Goal: Task Accomplishment & Management: Manage account settings

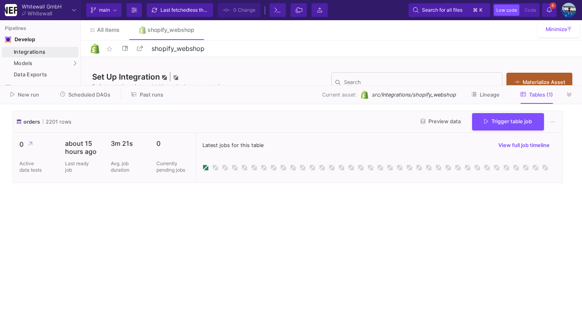
drag, startPoint x: 573, startPoint y: 95, endPoint x: 568, endPoint y: 95, distance: 4.8
click at [573, 95] on button at bounding box center [569, 94] width 12 height 12
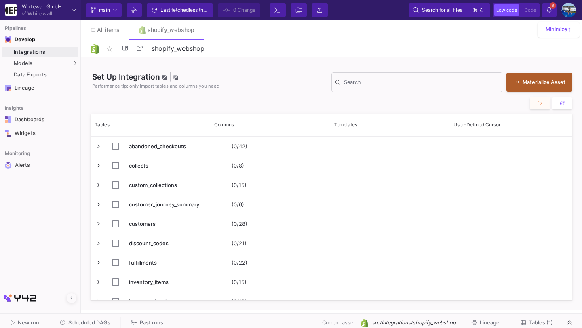
click at [72, 326] on span "Scheduled DAGs" at bounding box center [89, 323] width 42 height 6
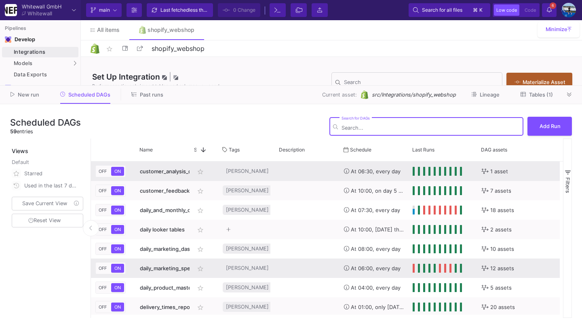
scroll to position [253, 0]
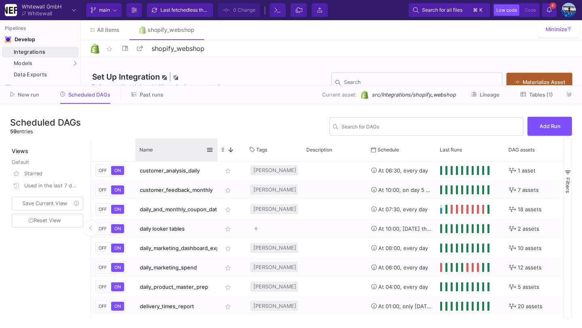
drag, startPoint x: 189, startPoint y: 145, endPoint x: 216, endPoint y: 145, distance: 27.1
click at [216, 145] on div at bounding box center [217, 150] width 3 height 23
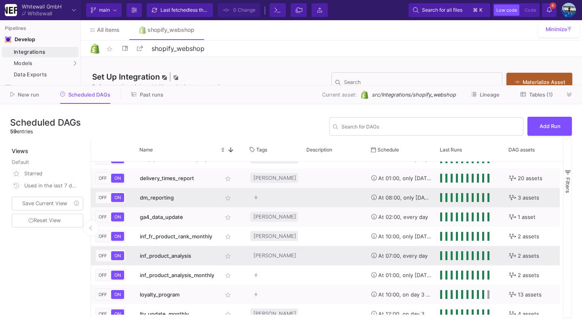
scroll to position [0, 0]
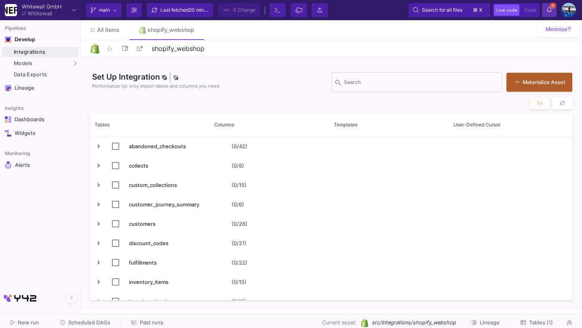
click at [553, 6] on span "6" at bounding box center [552, 5] width 6 height 6
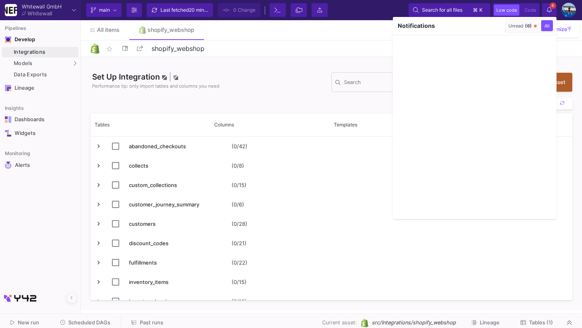
click at [516, 27] on div "Unread (6)" at bounding box center [519, 26] width 23 height 6
click at [494, 28] on icon "button" at bounding box center [496, 25] width 5 height 5
click at [548, 8] on div at bounding box center [291, 164] width 582 height 328
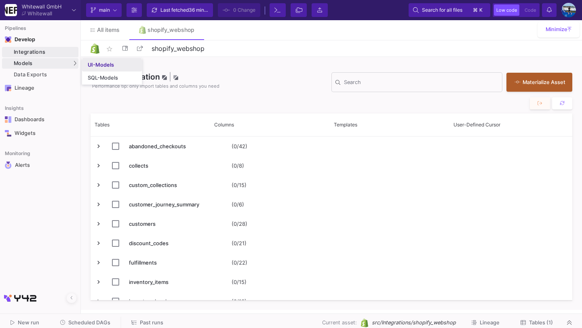
click at [99, 62] on div "UI-Models" at bounding box center [101, 65] width 26 height 6
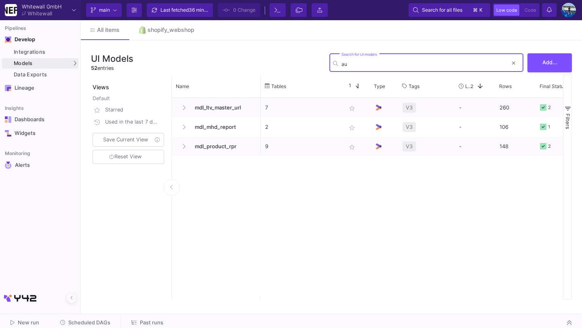
type input "a"
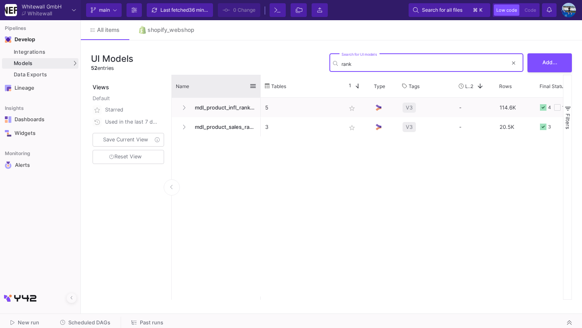
type input "rank"
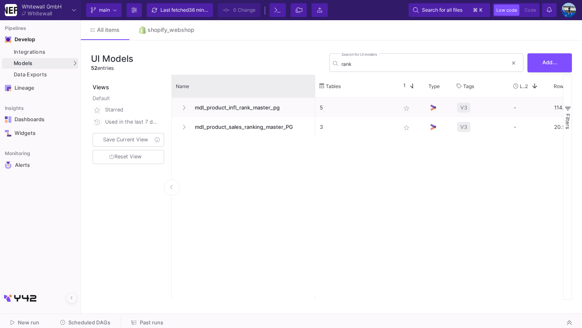
drag, startPoint x: 260, startPoint y: 89, endPoint x: 314, endPoint y: 142, distance: 75.7
click at [314, 142] on div "Name Tables Star 1 Type" at bounding box center [367, 187] width 391 height 225
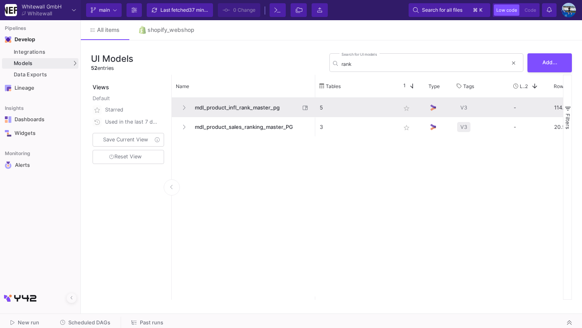
click at [266, 105] on span "mdl_product_infl_rank_master_pg" at bounding box center [245, 107] width 110 height 19
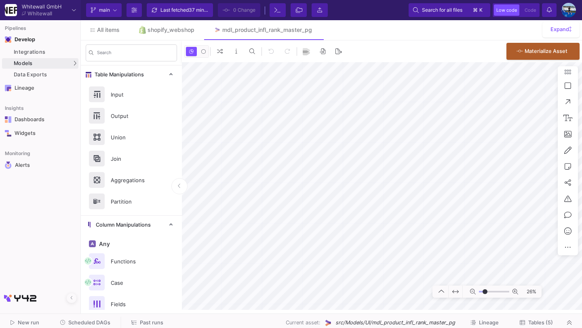
type input "-11"
click at [545, 324] on span "Tables (5)" at bounding box center [540, 323] width 25 height 6
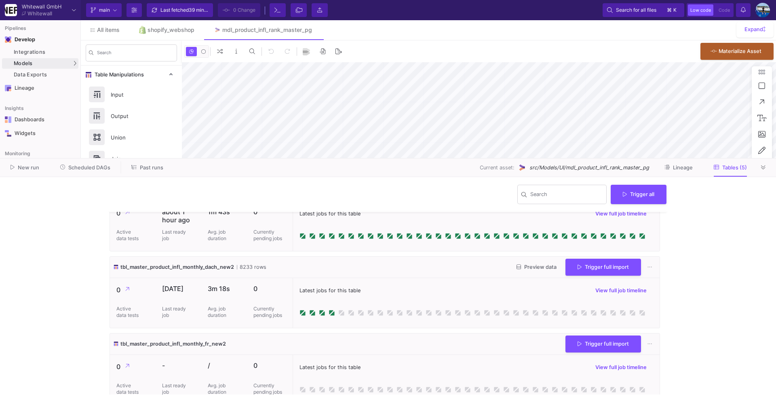
scroll to position [197, 0]
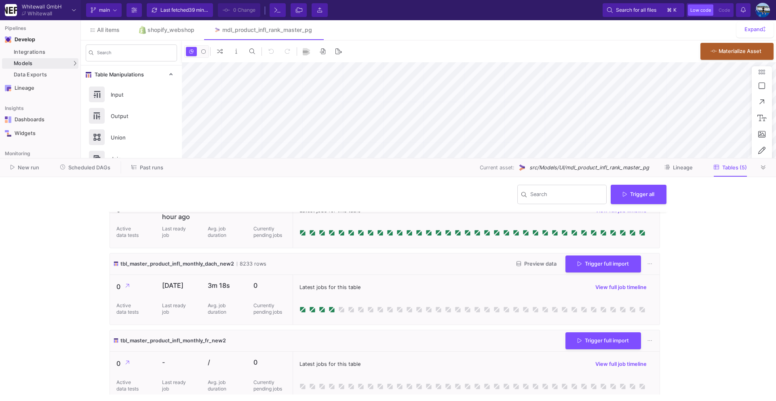
click at [536, 269] on button "Preview data" at bounding box center [536, 264] width 53 height 13
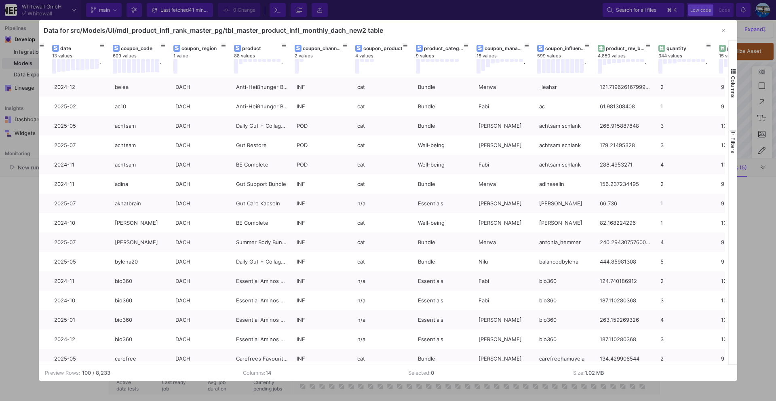
scroll to position [0, 55]
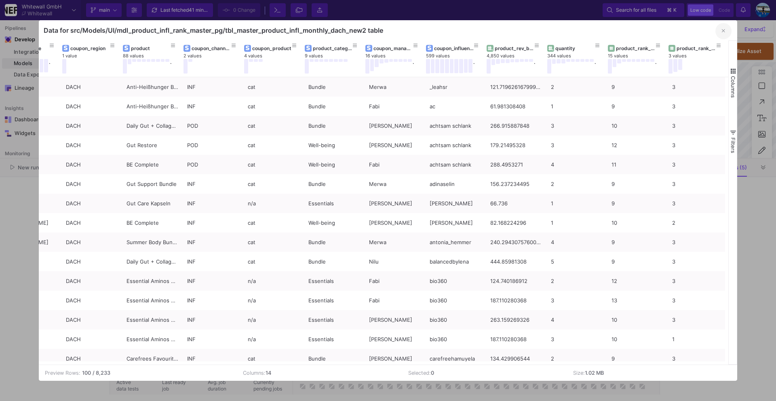
click at [581, 31] on icon "button" at bounding box center [722, 30] width 3 height 5
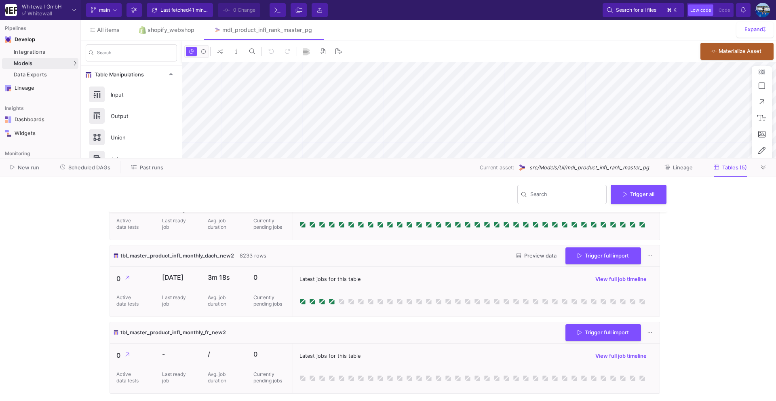
click at [539, 326] on div "tbl_master_product_infl_monthly_fr_new2 Trigger full import" at bounding box center [384, 333] width 549 height 22
click at [581, 169] on button at bounding box center [763, 167] width 12 height 12
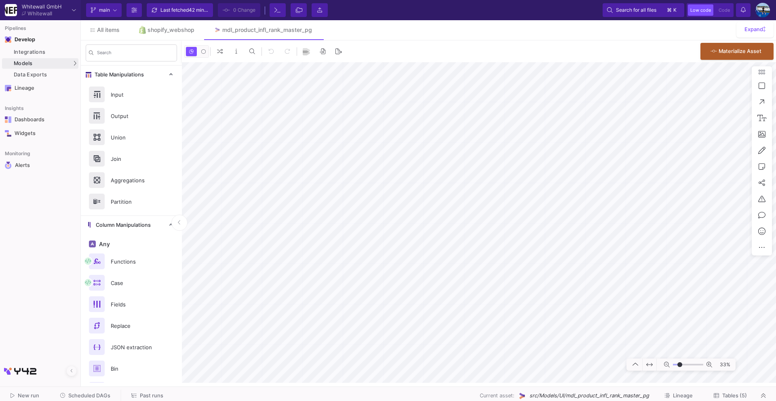
type input "0"
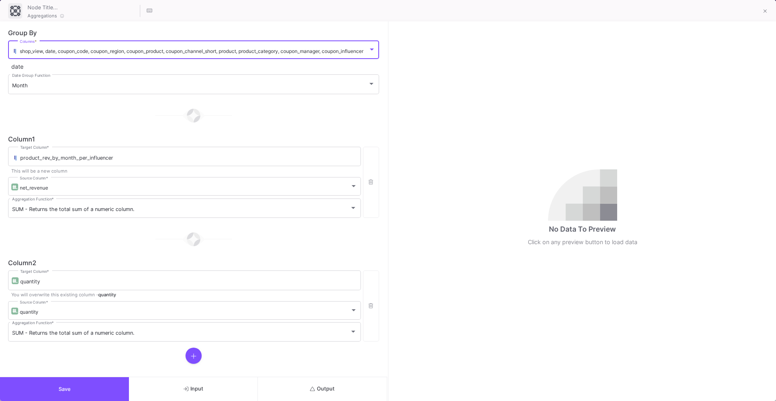
click at [339, 50] on span "shop_view, date, coupon_code, coupon_region, coupon_product, coupon_channel_sho…" at bounding box center [191, 51] width 343 height 6
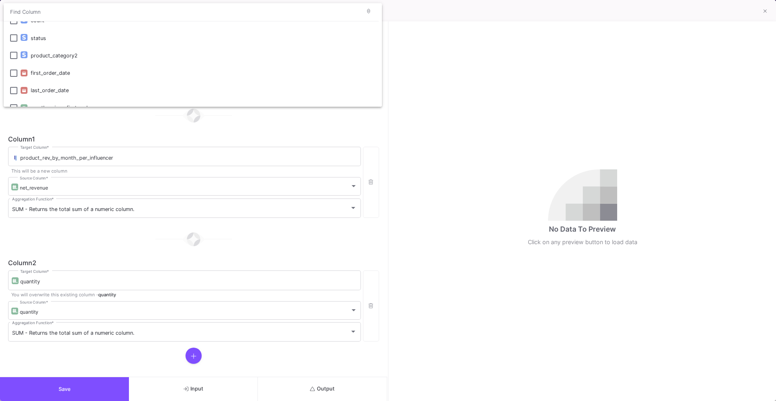
scroll to position [740, 0]
click at [273, 125] on div at bounding box center [388, 200] width 776 height 401
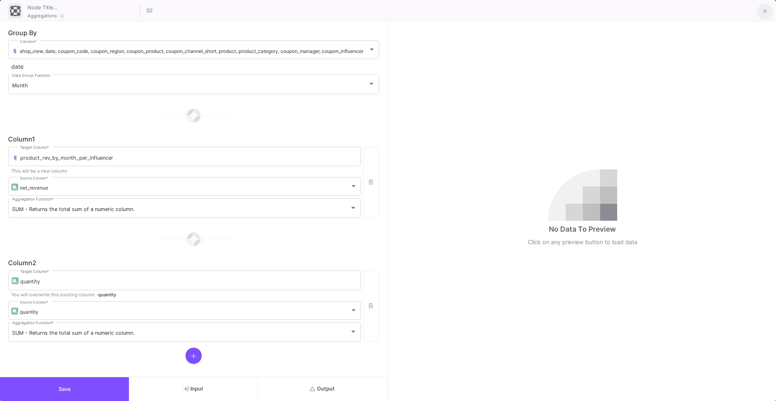
click at [581, 14] on button at bounding box center [765, 12] width 16 height 16
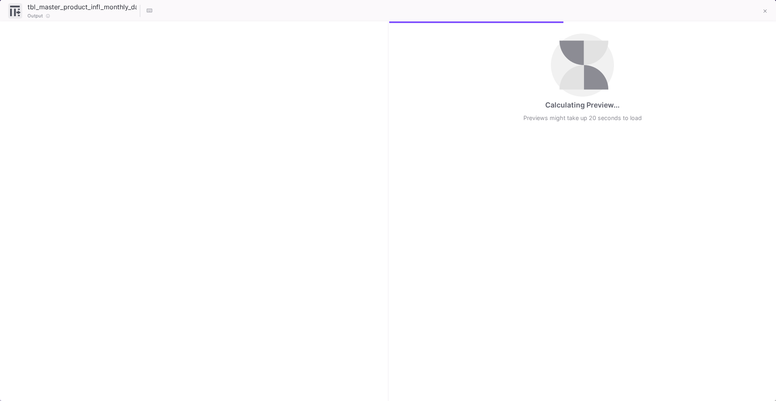
checkbox input "true"
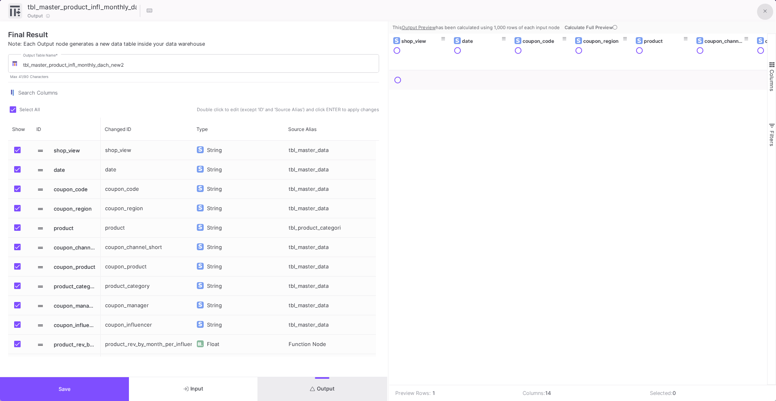
click at [581, 13] on icon at bounding box center [765, 11] width 4 height 6
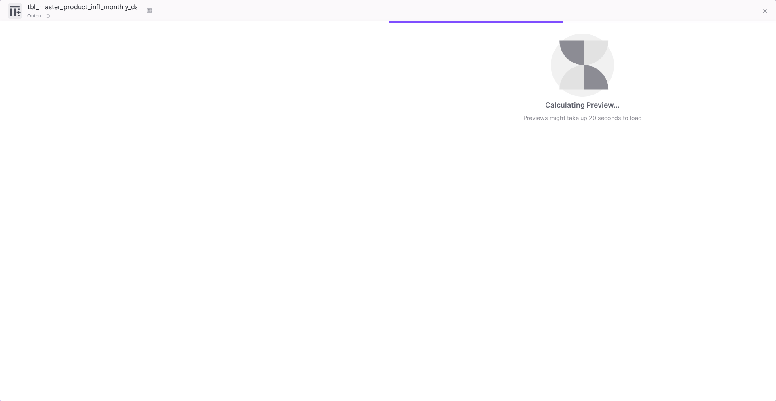
checkbox input "true"
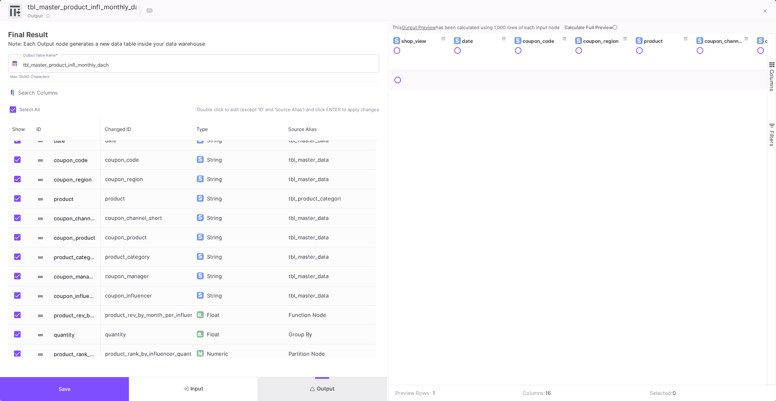
scroll to position [19, 0]
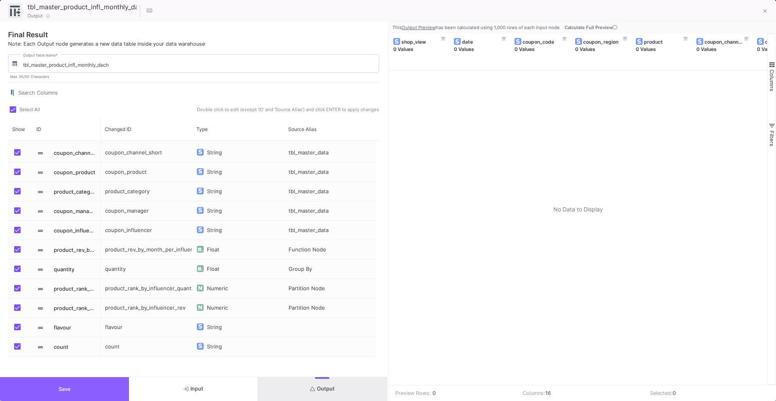
click at [97, 328] on button "Save" at bounding box center [64, 389] width 129 height 24
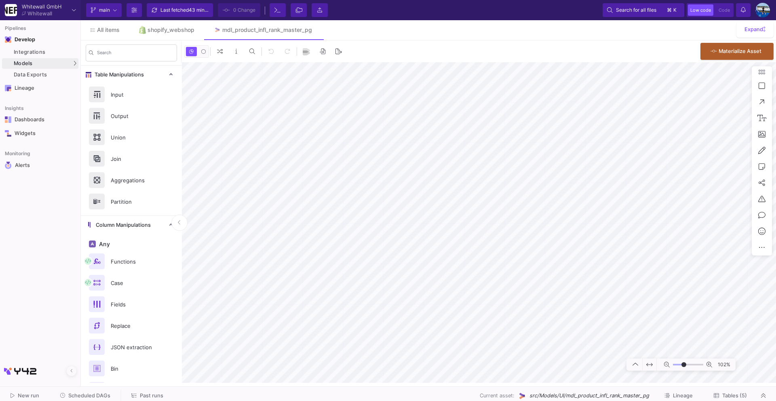
type input "-9"
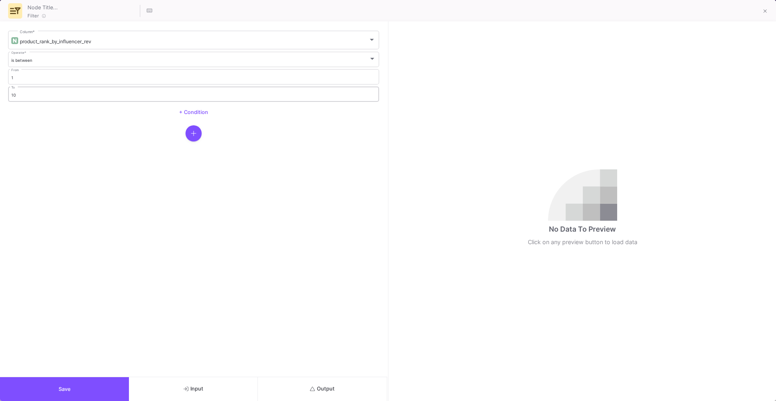
click at [90, 97] on input "10" at bounding box center [193, 94] width 365 height 5
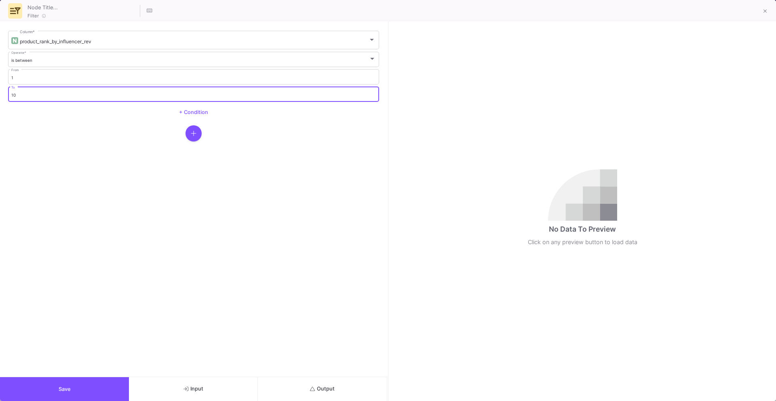
type input "1"
type input "3"
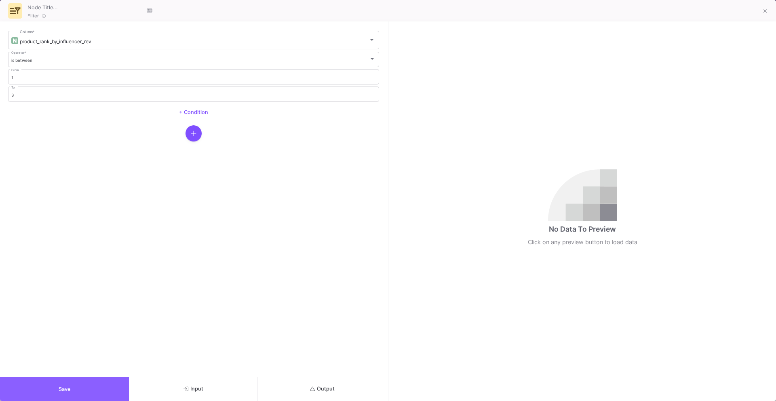
click at [56, 328] on button "Save" at bounding box center [64, 389] width 129 height 24
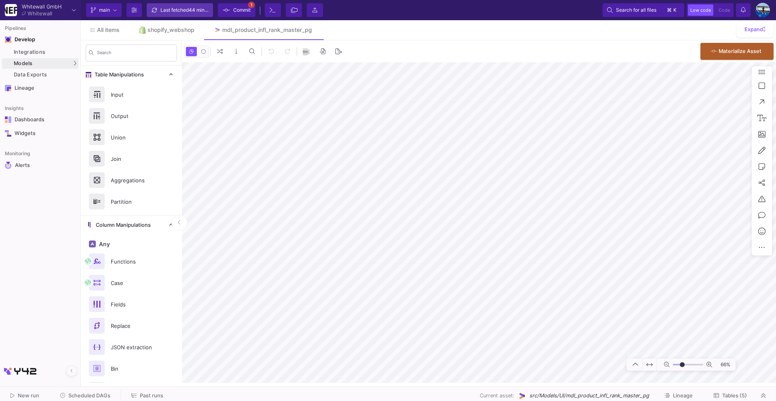
click at [187, 9] on div "Last fetched 44 minutes ago" at bounding box center [184, 10] width 48 height 12
click at [231, 11] on span "Commit" at bounding box center [237, 10] width 28 height 12
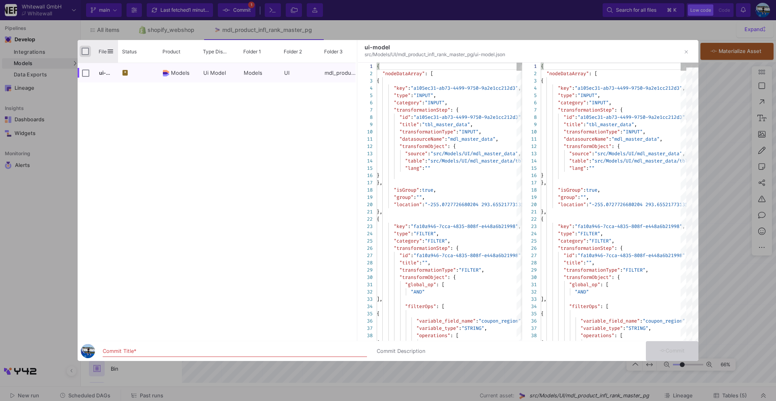
click at [84, 50] on input "Press Space to toggle all rows selection (unchecked)" at bounding box center [85, 51] width 7 height 7
checkbox input "true"
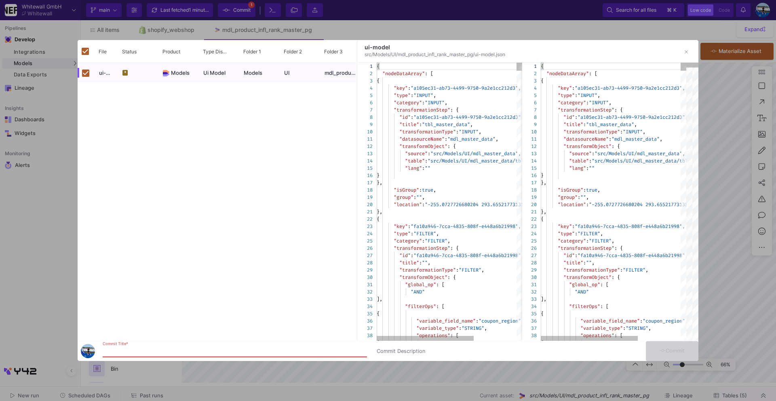
click at [139, 328] on input "Commit Title *" at bounding box center [235, 351] width 264 height 6
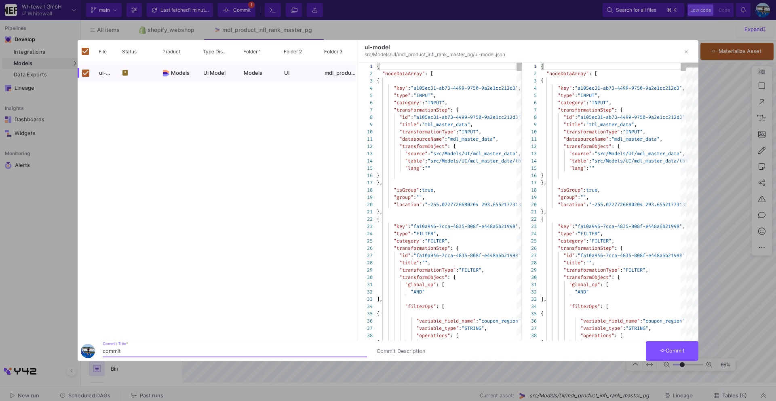
type input "commit"
click at [581, 328] on span "Commit" at bounding box center [671, 350] width 25 height 6
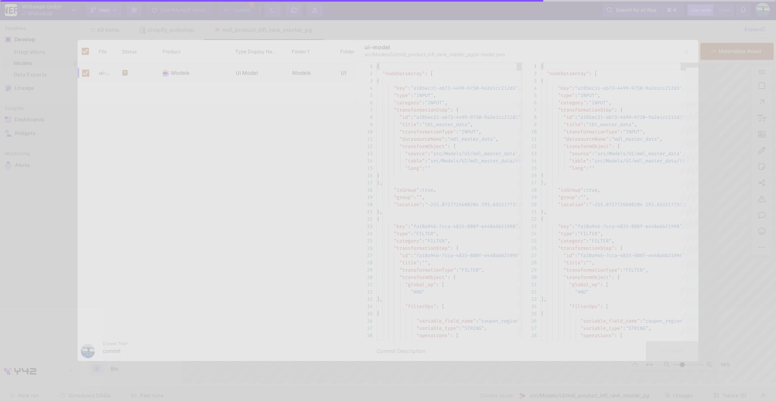
checkbox input "false"
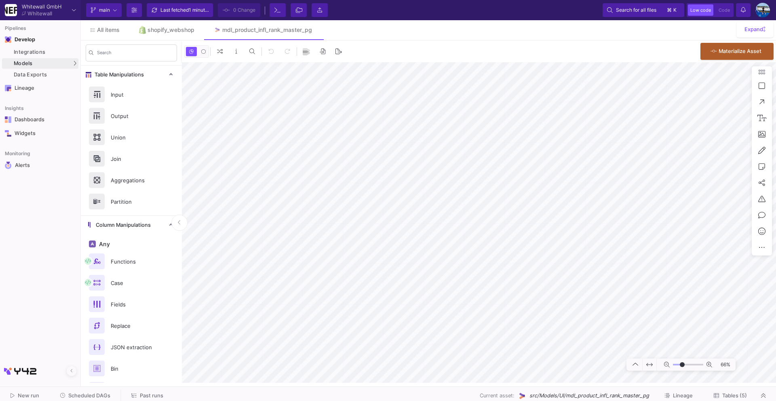
click at [581, 328] on button "Tables (5)" at bounding box center [730, 395] width 53 height 13
click at [581, 328] on span "Tables (5)" at bounding box center [734, 395] width 25 height 6
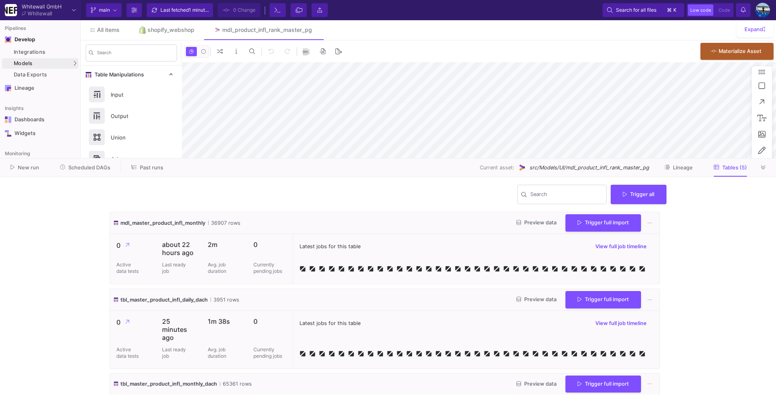
click at [581, 328] on y42-wrapper "Search Trigger all mdl_master_product_infl_monthly 36907 rows Preview data Trig…" at bounding box center [388, 289] width 776 height 224
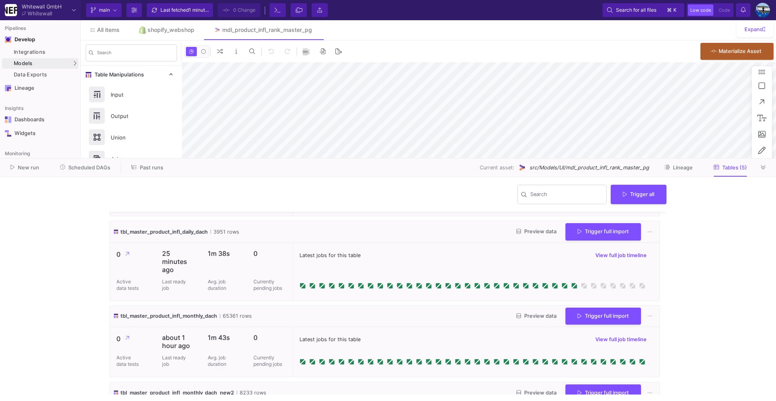
scroll to position [53, 0]
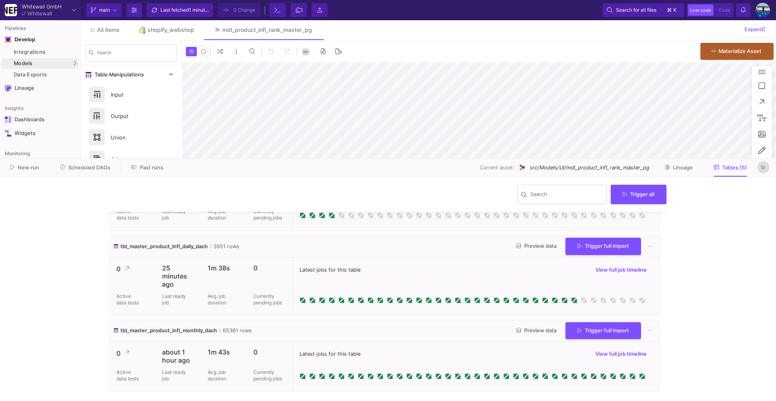
click at [581, 167] on icon at bounding box center [763, 167] width 4 height 5
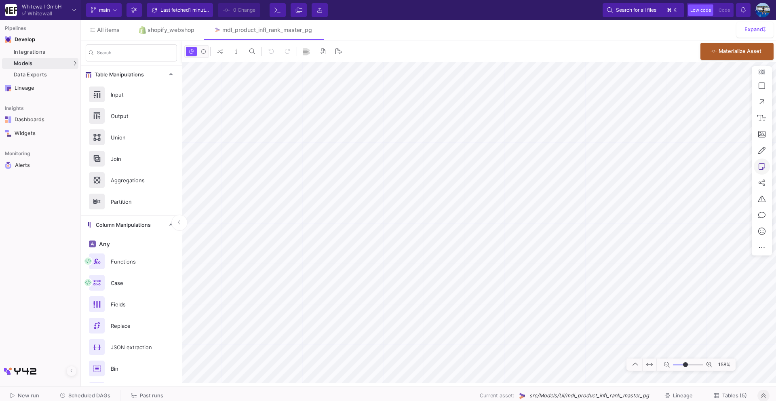
type input "-6"
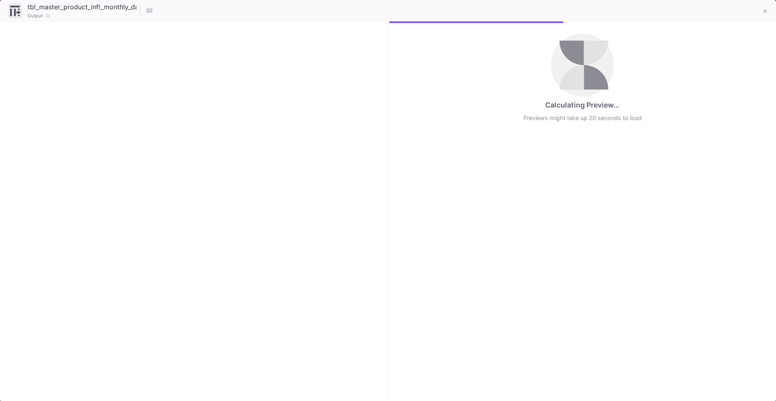
checkbox input "true"
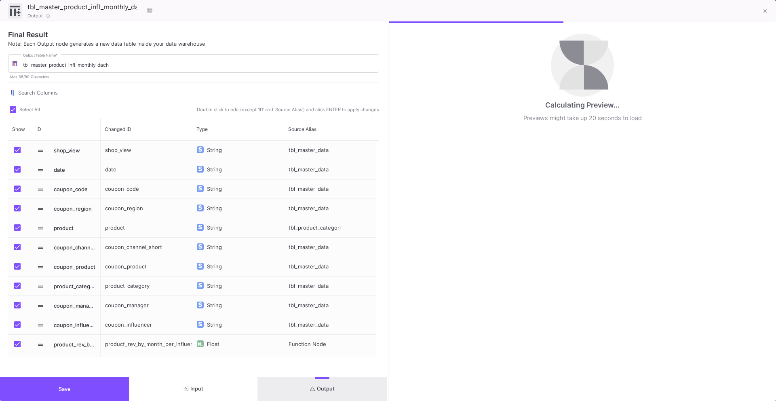
click at [112, 14] on div "Output" at bounding box center [81, 15] width 113 height 7
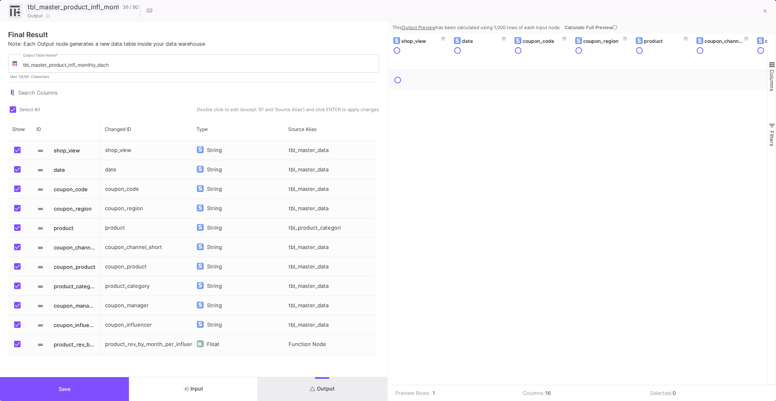
click at [114, 7] on input "tbl_master_product_infl_monthly_dach" at bounding box center [72, 7] width 95 height 11
click at [130, 66] on input "tbl_master_product_infl_monthly_dach" at bounding box center [199, 65] width 352 height 6
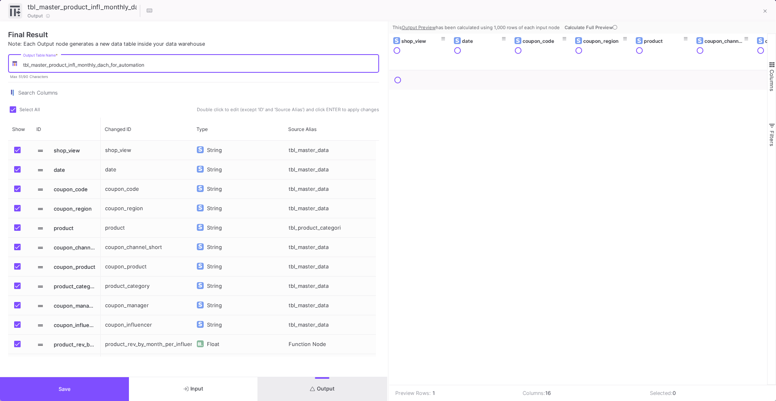
type input "tbl_master_product_infl_monthly_dach_for_automation"
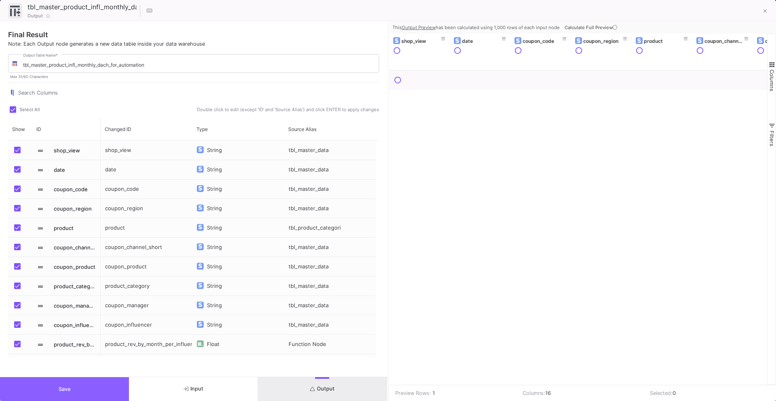
click at [103, 328] on button "Save" at bounding box center [64, 389] width 129 height 24
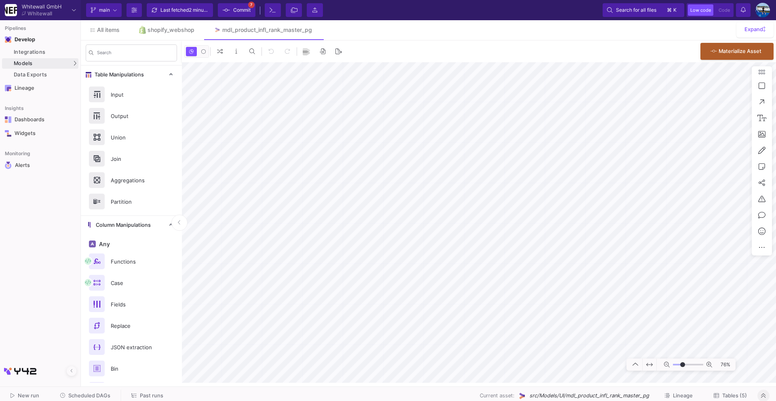
click at [237, 14] on span "Commit" at bounding box center [241, 10] width 17 height 12
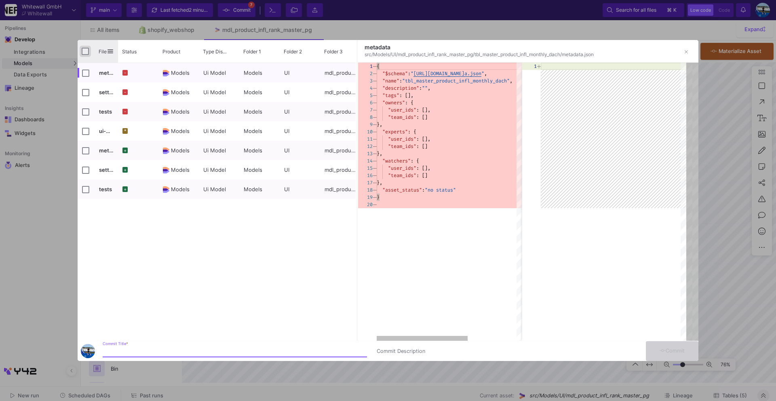
click at [85, 53] on input "Press Space to toggle all rows selection (unchecked)" at bounding box center [85, 51] width 7 height 7
checkbox input "true"
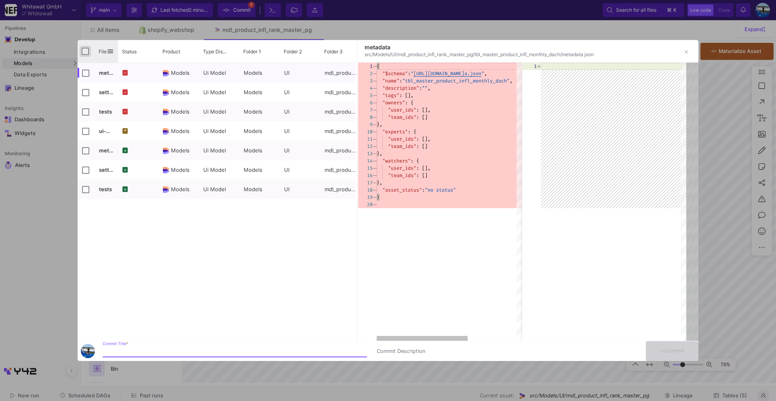
checkbox input "true"
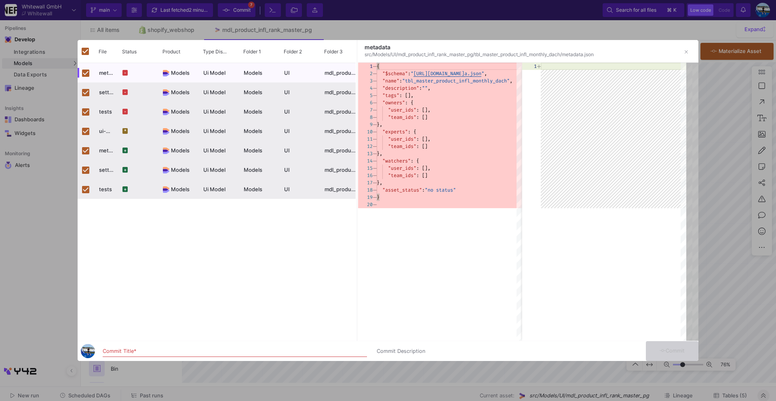
click at [119, 328] on input "Commit Title *" at bounding box center [235, 351] width 264 height 6
type input "commit"
click at [581, 328] on button "Commit" at bounding box center [671, 351] width 53 height 20
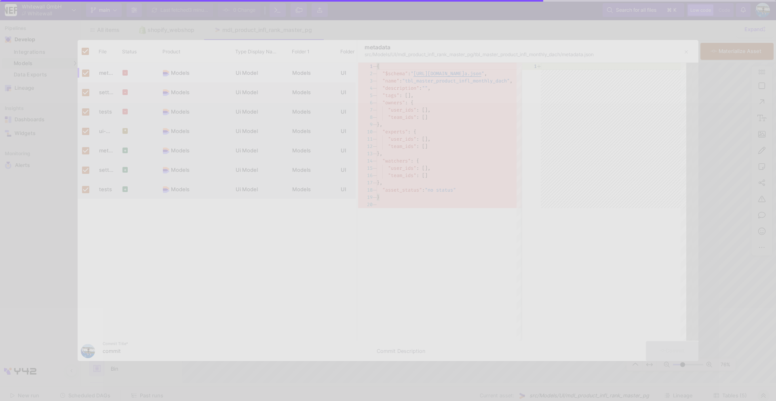
checkbox input "false"
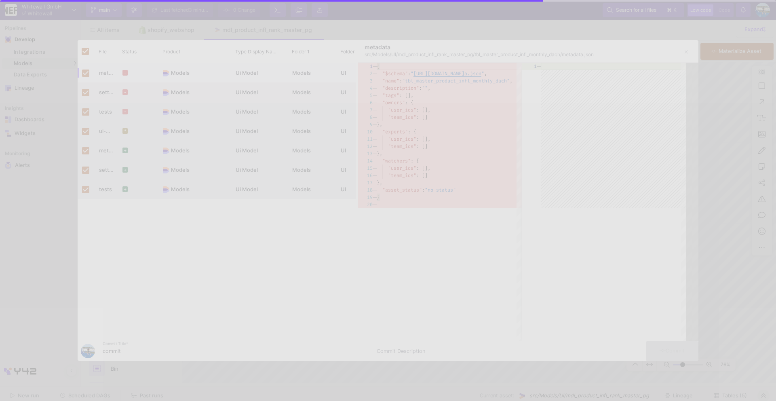
checkbox input "false"
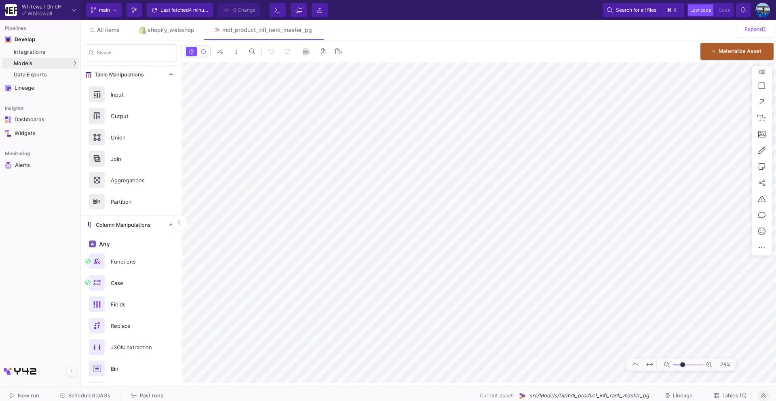
click at [185, 11] on div "Last fetched 4 minutes ago" at bounding box center [184, 10] width 48 height 12
click at [581, 328] on span "Tables (5)" at bounding box center [734, 395] width 25 height 6
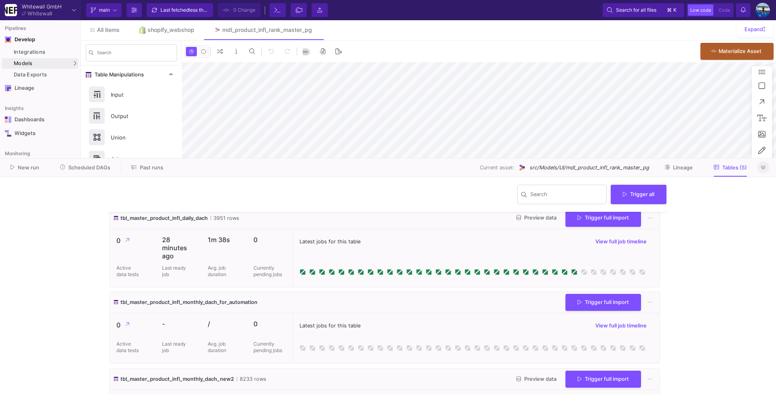
scroll to position [96, 0]
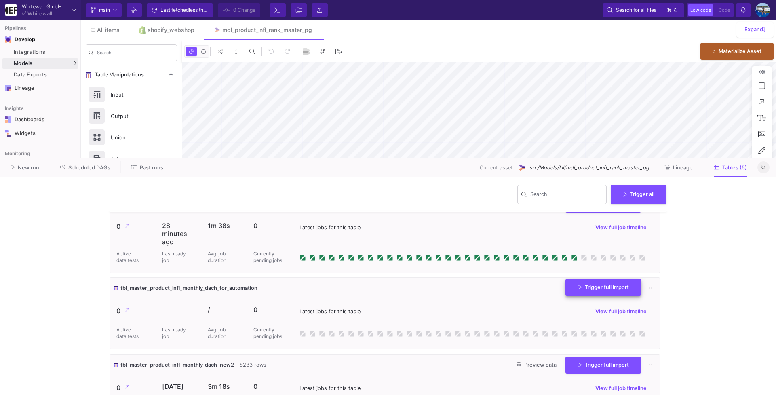
click at [581, 291] on button "Trigger full import" at bounding box center [603, 287] width 76 height 17
click at [581, 170] on button at bounding box center [763, 167] width 12 height 12
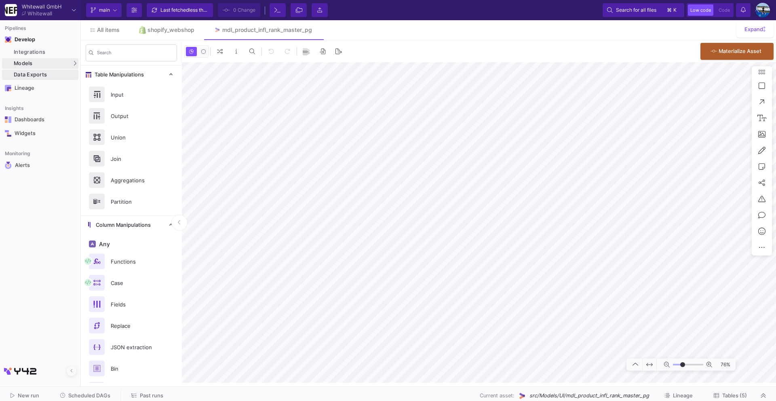
click at [60, 76] on div "Data Exports" at bounding box center [45, 74] width 63 height 6
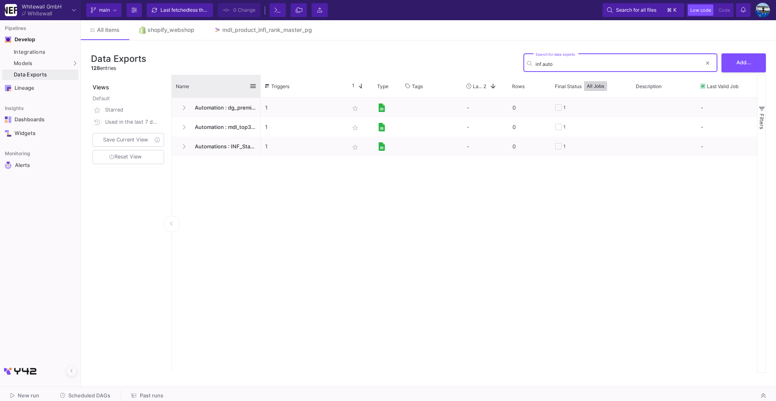
type input "inf auto"
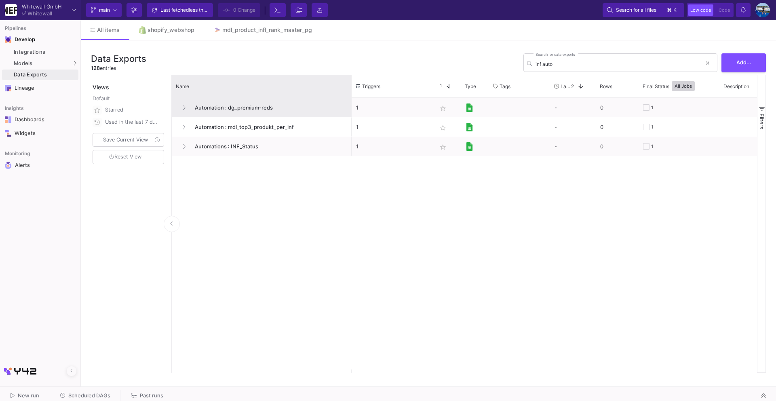
drag, startPoint x: 259, startPoint y: 88, endPoint x: 334, endPoint y: 99, distance: 76.0
click at [337, 99] on div "Name Triggers Star 1 Type" at bounding box center [464, 224] width 585 height 298
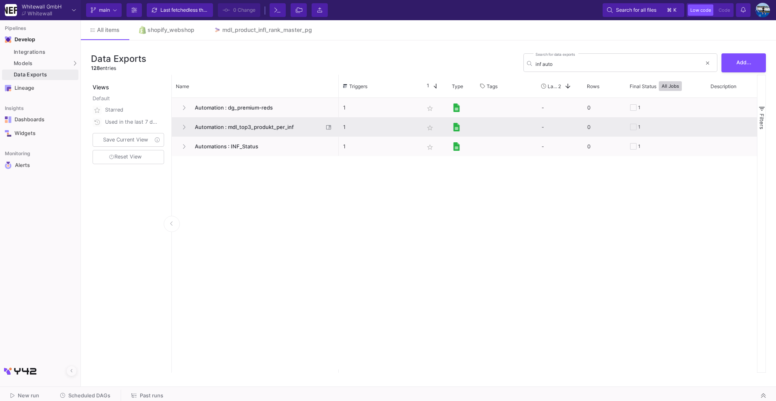
click at [276, 124] on span "Automation : mdl_top3_produkt_per_inf" at bounding box center [256, 127] width 133 height 19
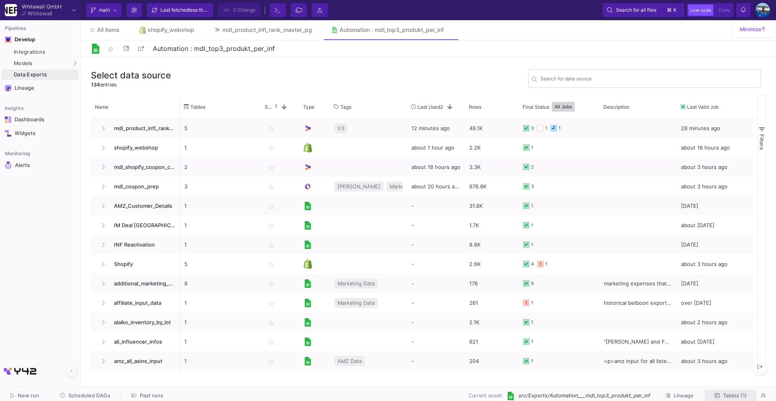
click at [581, 328] on span "Tables (1)" at bounding box center [735, 395] width 24 height 6
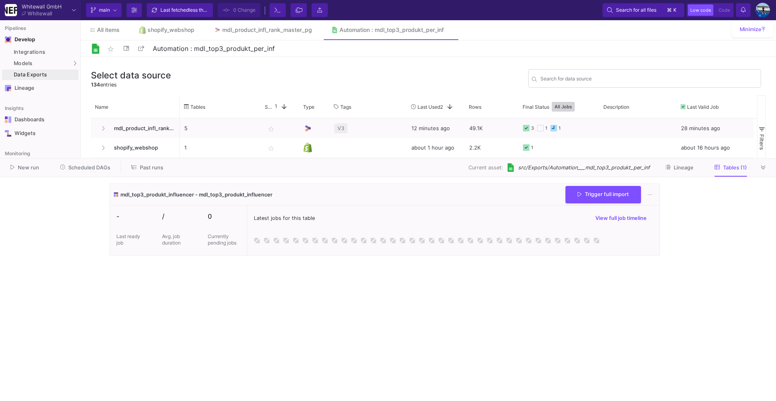
click at [581, 167] on icon at bounding box center [763, 167] width 4 height 4
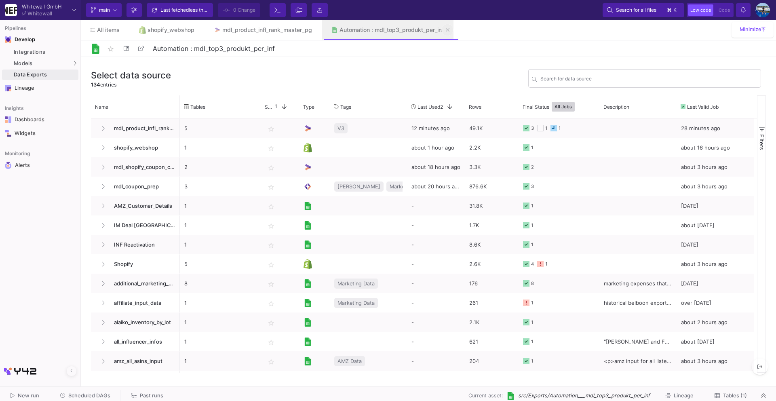
click at [449, 30] on icon at bounding box center [448, 30] width 4 height 6
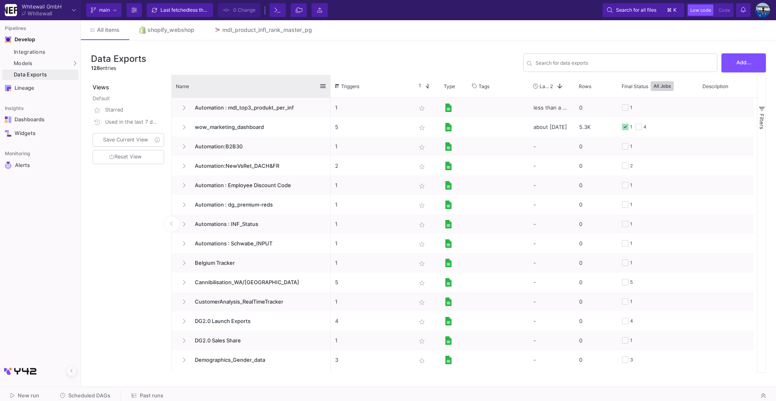
drag, startPoint x: 259, startPoint y: 83, endPoint x: 328, endPoint y: 95, distance: 69.7
click at [329, 96] on div at bounding box center [330, 86] width 3 height 23
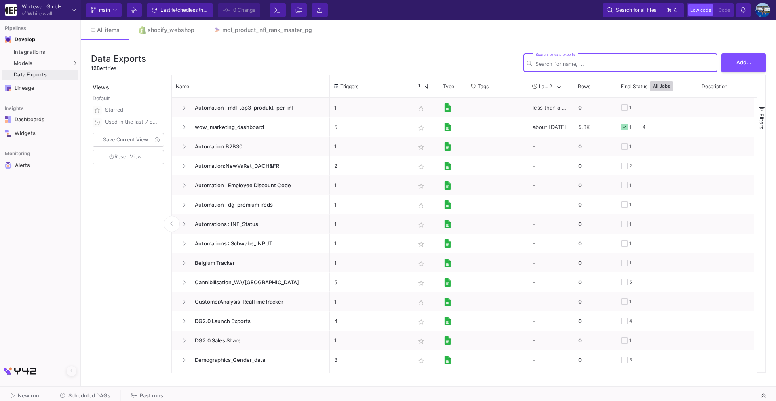
click at [581, 65] on input "Search for data exports" at bounding box center [624, 64] width 178 height 6
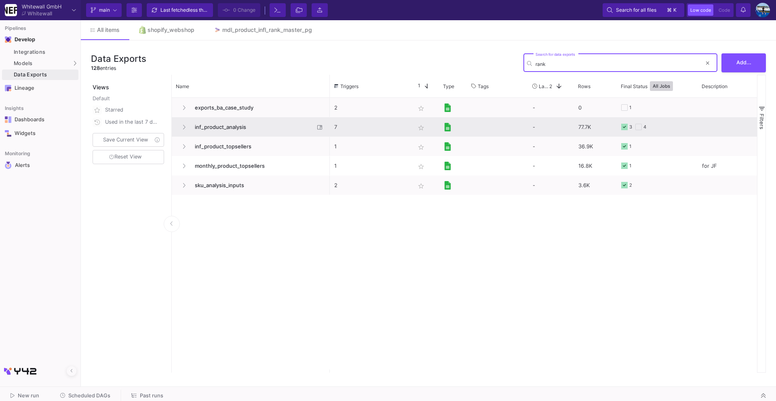
type input "rank"
click at [217, 127] on span "inf_product_analysis" at bounding box center [252, 127] width 124 height 19
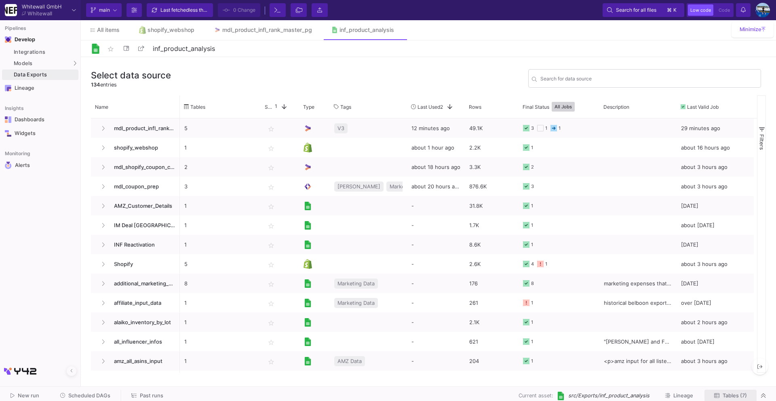
click at [581, 328] on button "Tables (7)" at bounding box center [730, 395] width 52 height 13
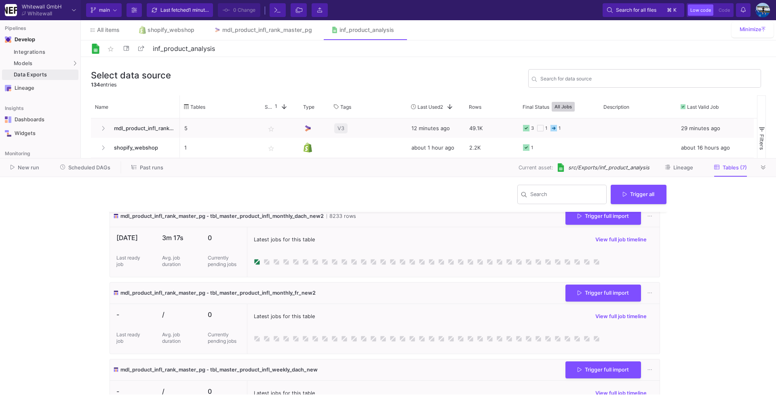
scroll to position [322, 0]
click at [283, 31] on div "mdl_product_infl_rank_master_pg" at bounding box center [267, 30] width 90 height 6
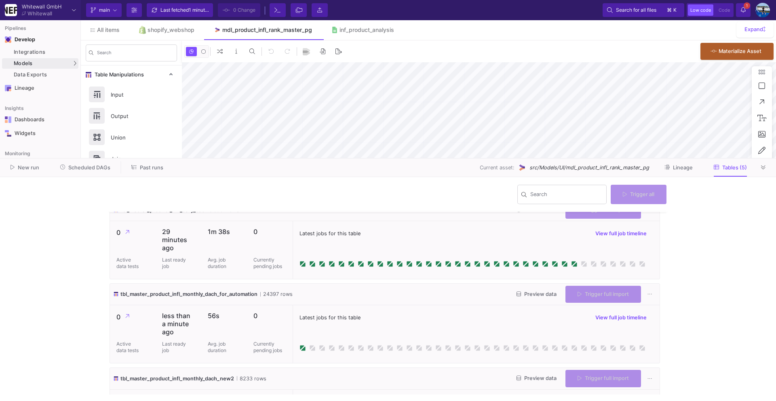
type input "-23"
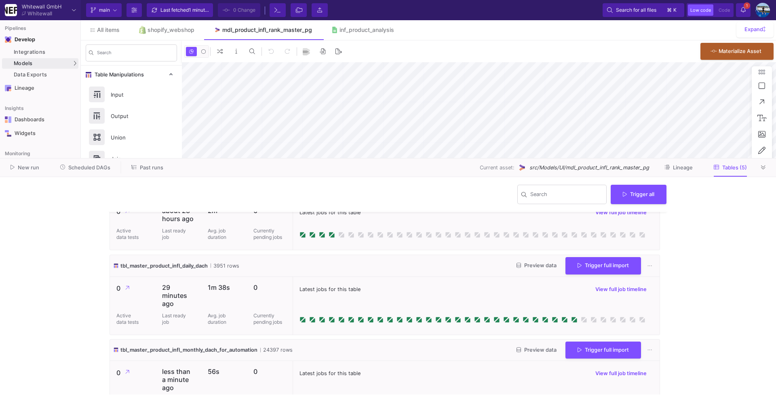
scroll to position [32, 0]
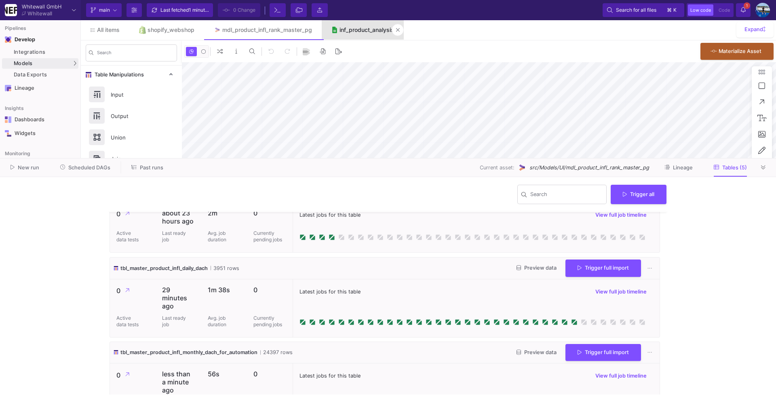
click at [351, 29] on div "inf_product_analysis" at bounding box center [366, 30] width 55 height 6
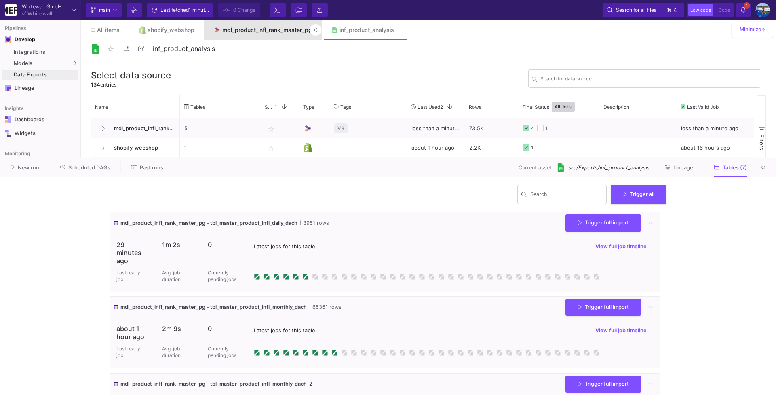
click at [288, 33] on link "mdl_product_infl_rank_master_pg" at bounding box center [263, 29] width 118 height 19
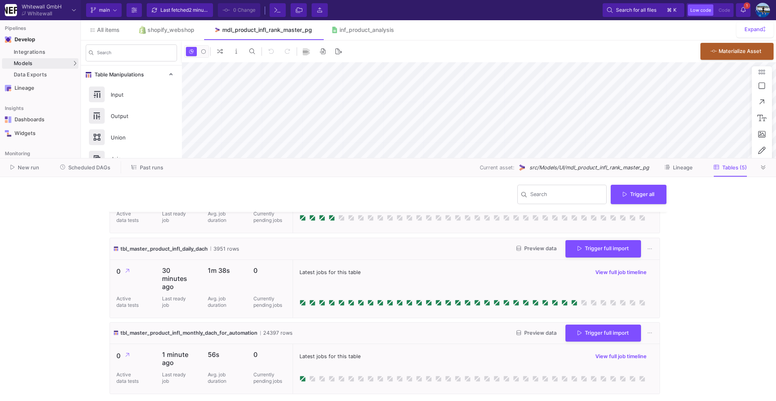
scroll to position [50, 0]
type input "-23"
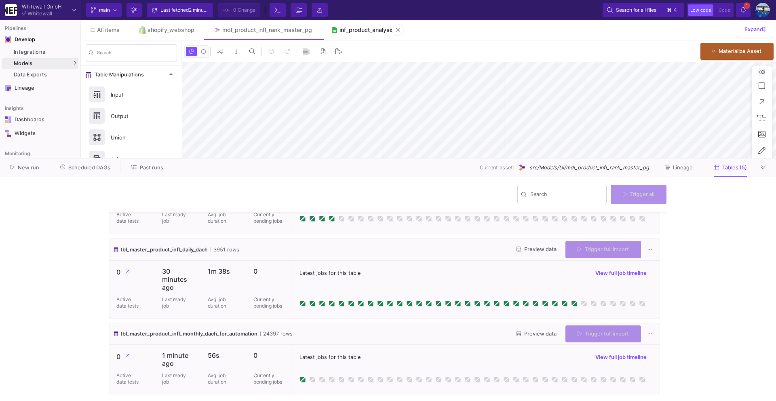
click at [352, 34] on link "inf_product_analysis" at bounding box center [363, 29] width 82 height 19
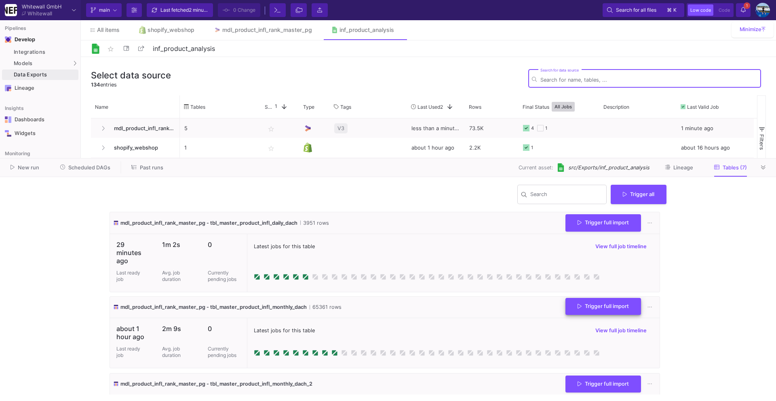
click at [581, 307] on span "Trigger full import" at bounding box center [602, 306] width 51 height 6
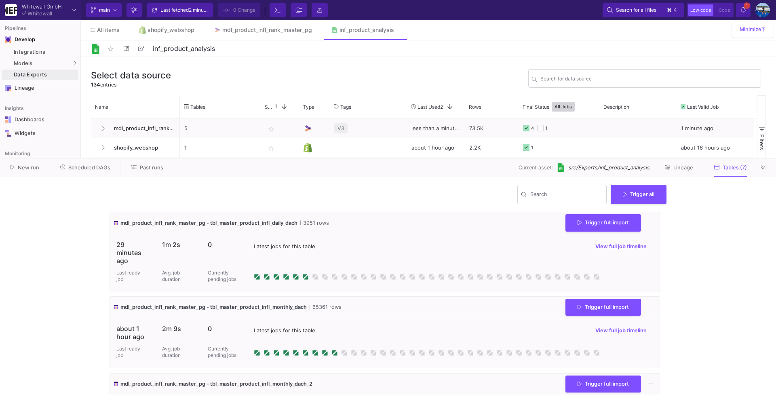
scroll to position [10, 0]
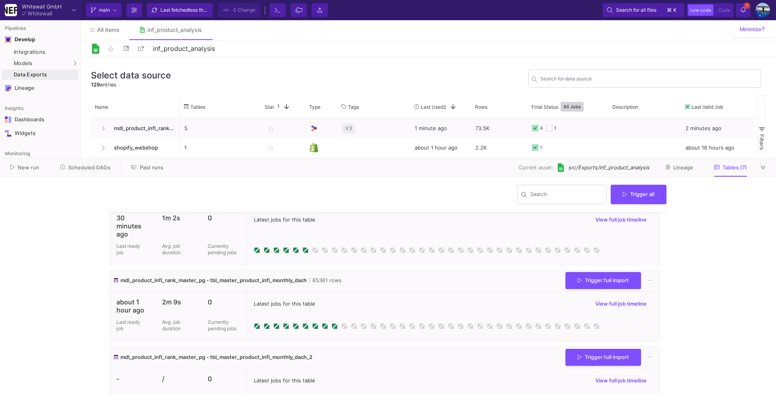
scroll to position [40, 0]
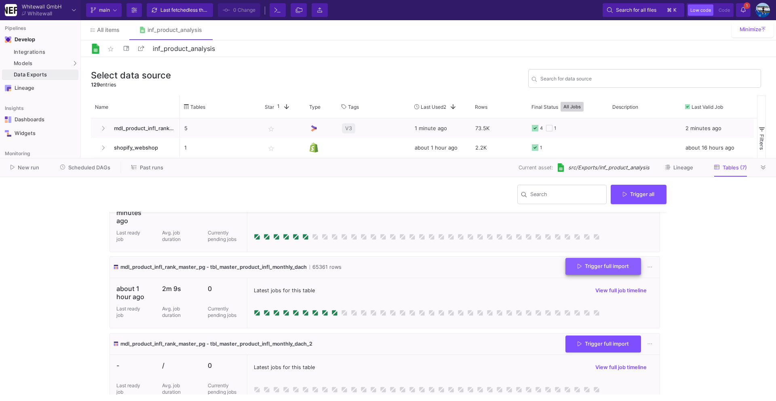
click at [607, 268] on span "Trigger full import" at bounding box center [602, 266] width 51 height 6
click at [647, 269] on icon at bounding box center [649, 268] width 4 height 5
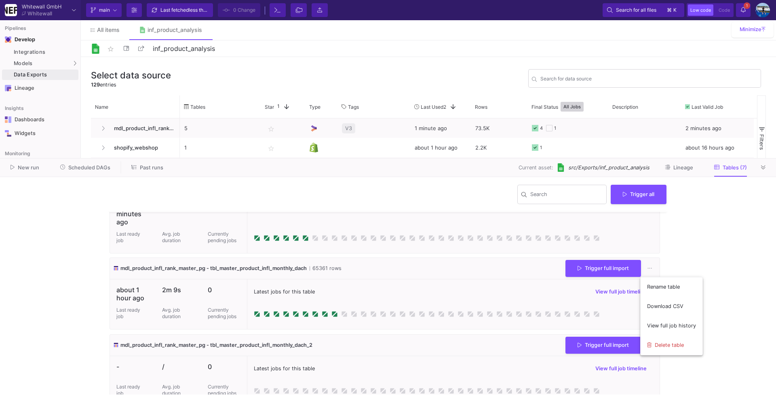
click at [520, 294] on div at bounding box center [388, 200] width 776 height 401
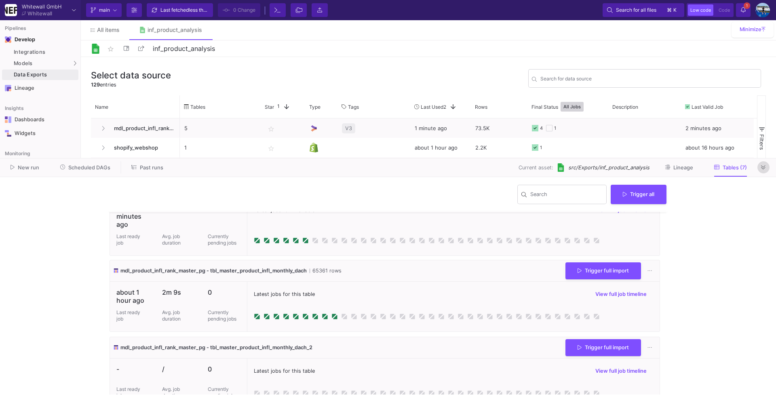
click at [757, 170] on button at bounding box center [763, 167] width 12 height 12
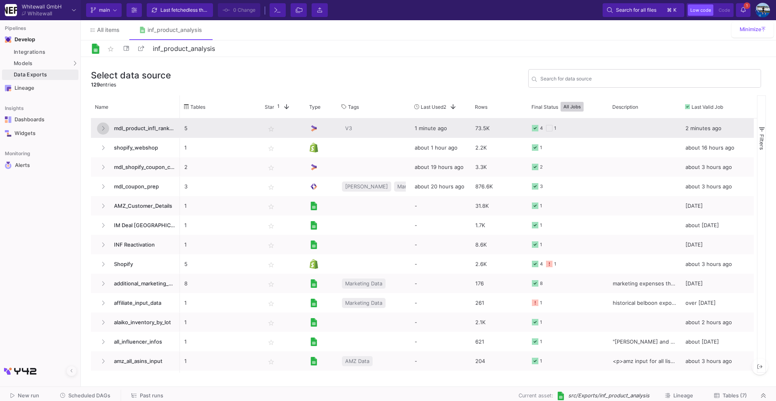
click at [97, 127] on button at bounding box center [103, 128] width 12 height 12
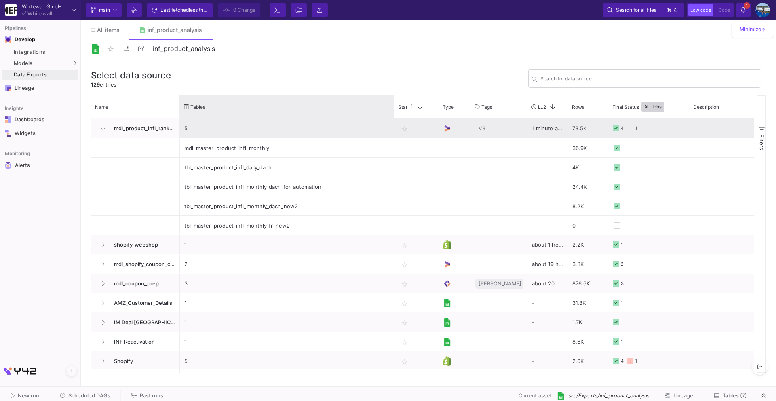
drag, startPoint x: 259, startPoint y: 102, endPoint x: 373, endPoint y: 124, distance: 116.1
click at [394, 118] on div "Name Tables Star 1 Type" at bounding box center [424, 233] width 666 height 277
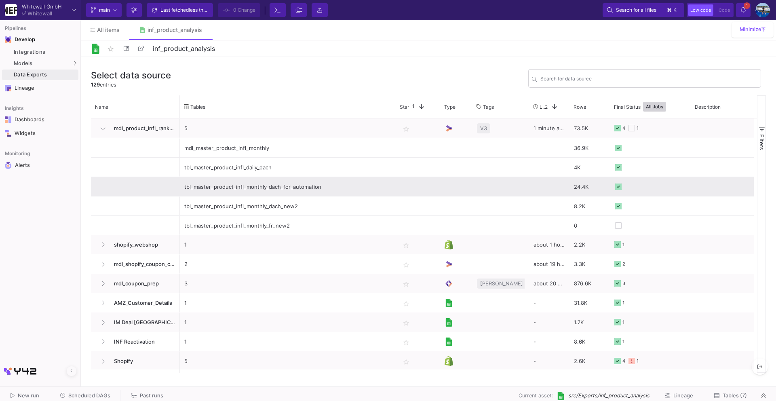
click at [259, 184] on div "tbl_master_product_infl_monthly_dach_for_automation" at bounding box center [287, 186] width 207 height 19
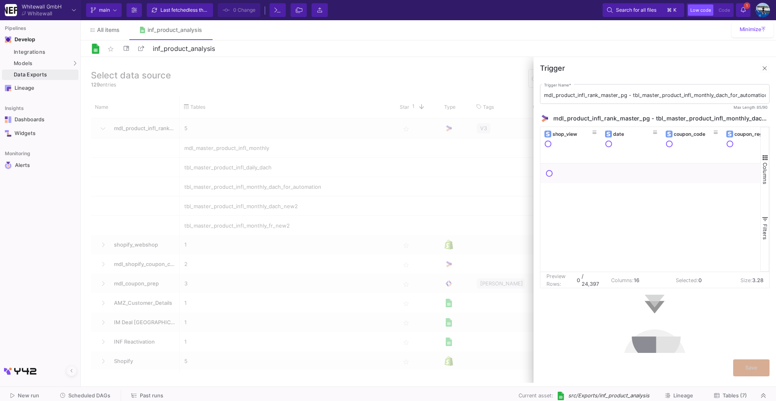
scroll to position [100, 0]
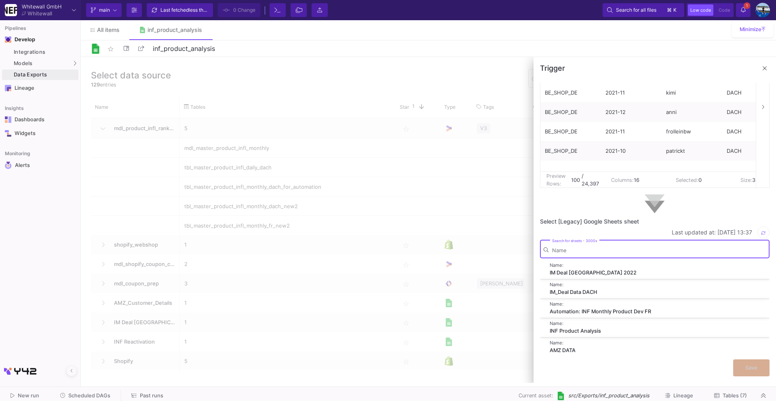
click at [608, 247] on input "Search for sheets - 3000x" at bounding box center [659, 250] width 214 height 6
type input "automation: INF p"
click at [610, 275] on div "Automation: INF Product Analysis" at bounding box center [651, 273] width 204 height 8
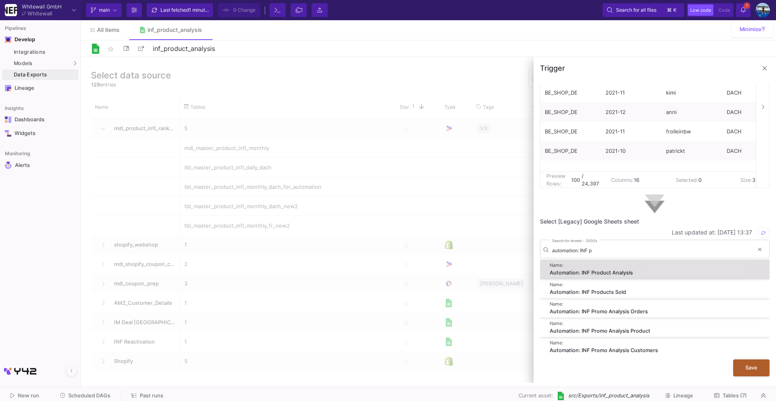
click at [681, 271] on div "Automation: INF Product Analysis" at bounding box center [651, 273] width 204 height 8
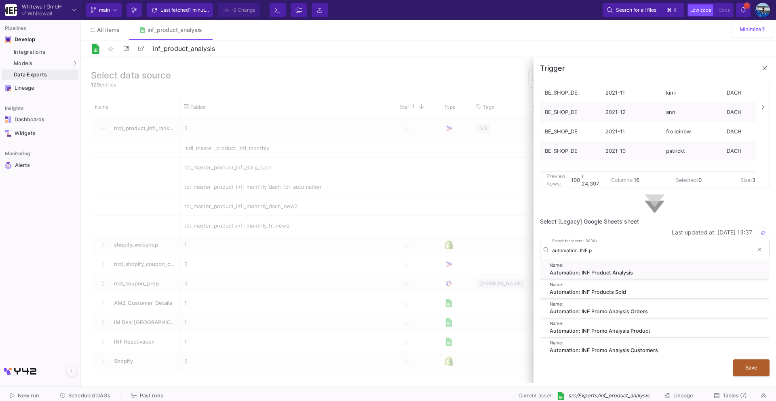
click at [603, 273] on div "Automation: INF Product Analysis" at bounding box center [651, 273] width 204 height 8
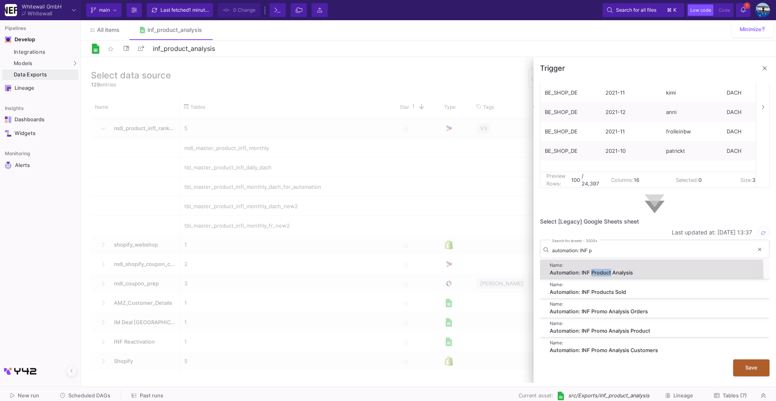
click at [603, 273] on div "Automation: INF Product Analysis" at bounding box center [651, 273] width 204 height 8
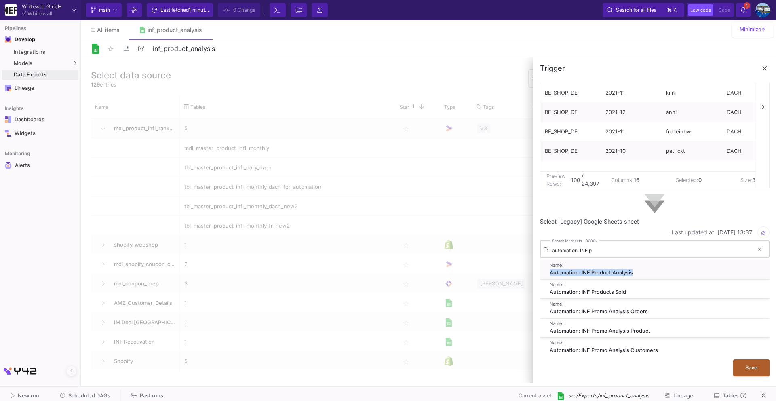
click at [731, 255] on div "automation: INF p Search for sheets - 3000x" at bounding box center [653, 248] width 202 height 20
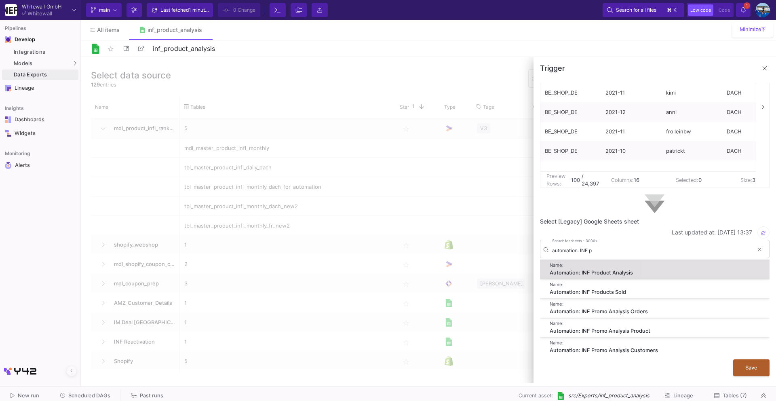
click at [729, 275] on div "Automation: INF Product Analysis" at bounding box center [651, 273] width 204 height 8
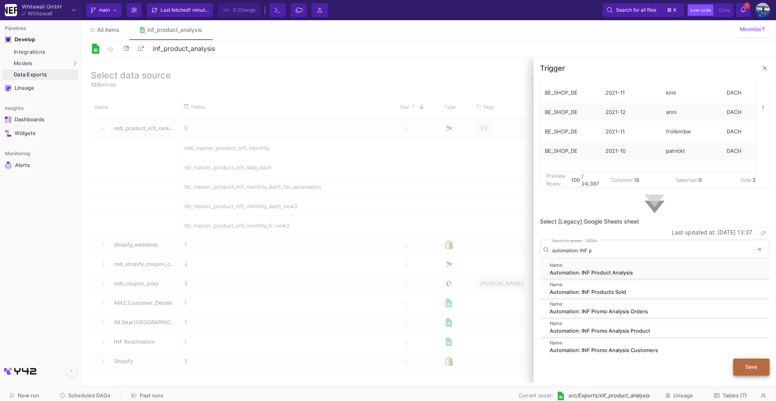
click at [757, 371] on button "Save" at bounding box center [751, 366] width 36 height 17
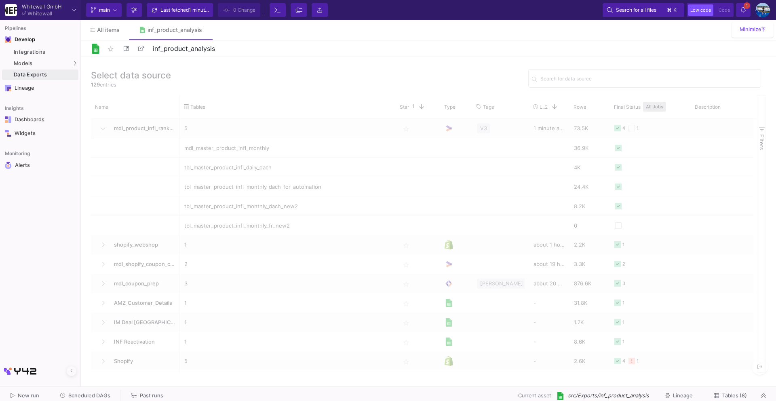
click at [700, 271] on as-split "Whitewall GmbH Whitewall Current branch main Branch Options Last fetched 1 minu…" at bounding box center [388, 200] width 776 height 401
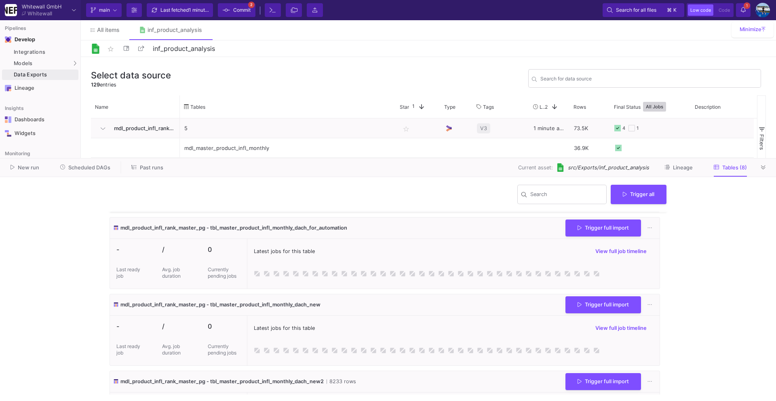
scroll to position [227, 0]
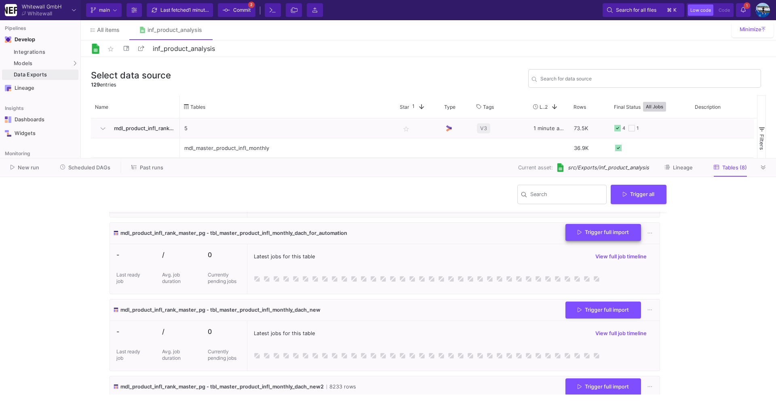
click at [584, 234] on span "Trigger full import" at bounding box center [602, 232] width 51 height 6
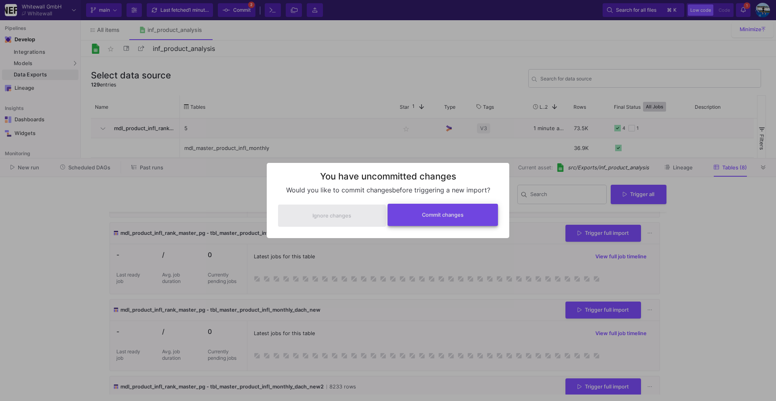
click at [413, 216] on button "Commit changes" at bounding box center [442, 215] width 111 height 22
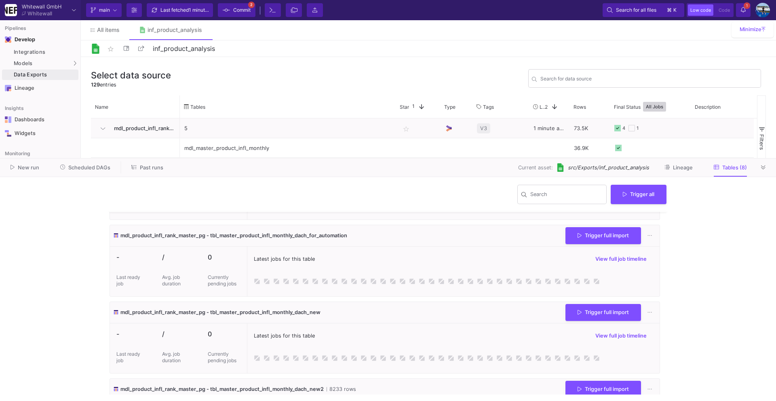
scroll to position [217, 0]
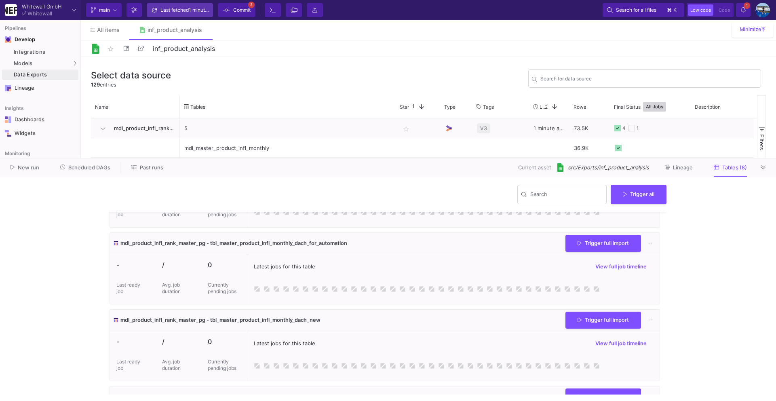
click at [178, 6] on div "Last fetched 1 minute ago" at bounding box center [184, 10] width 48 height 12
click at [234, 11] on span "Commit" at bounding box center [241, 10] width 17 height 12
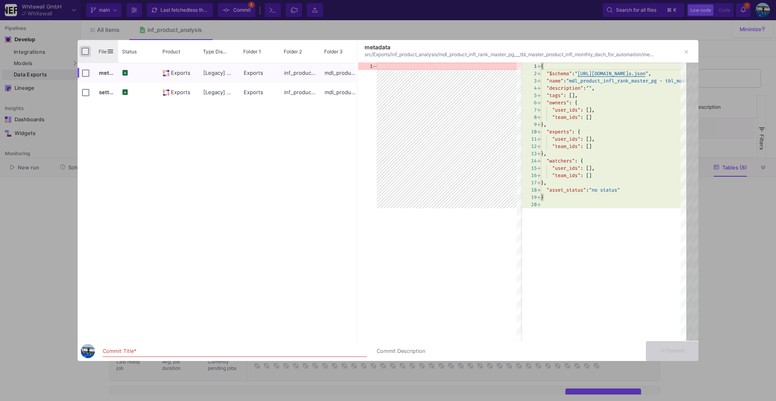
click at [85, 50] on input "Press Space to toggle all rows selection (unchecked)" at bounding box center [85, 51] width 7 height 7
checkbox input "true"
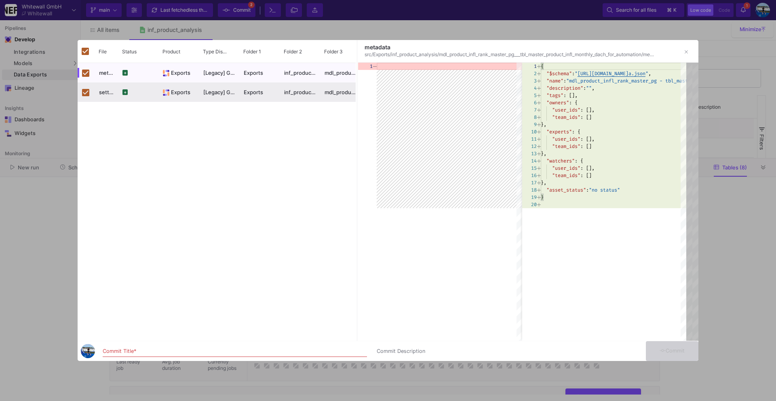
click at [135, 351] on input "Commit Title *" at bounding box center [235, 351] width 264 height 6
type input "commit"
click at [663, 353] on icon at bounding box center [662, 350] width 6 height 5
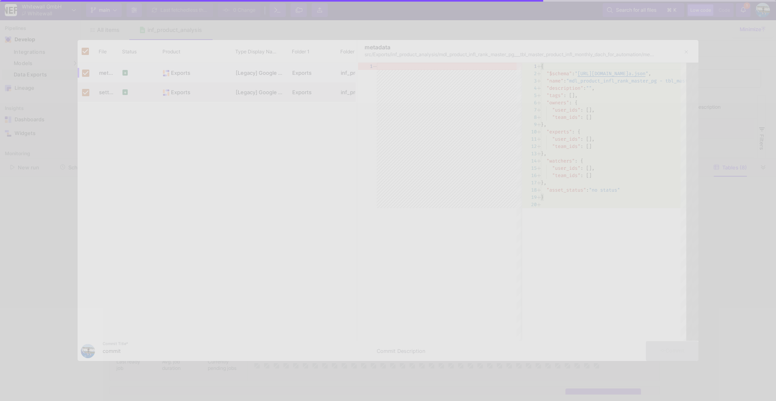
checkbox input "false"
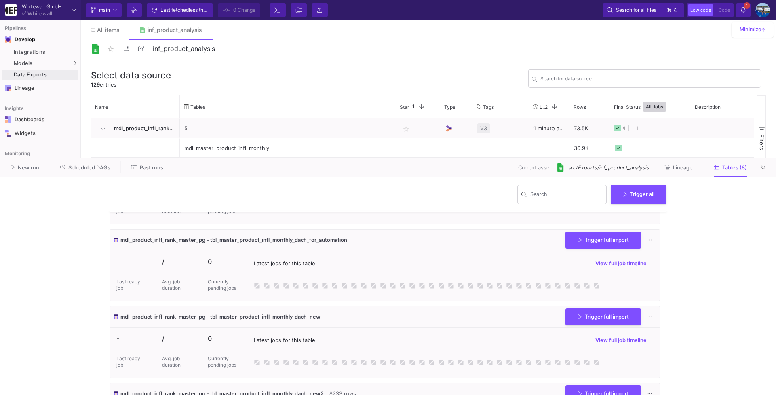
scroll to position [220, 0]
click at [584, 243] on button "Trigger full import" at bounding box center [603, 239] width 76 height 17
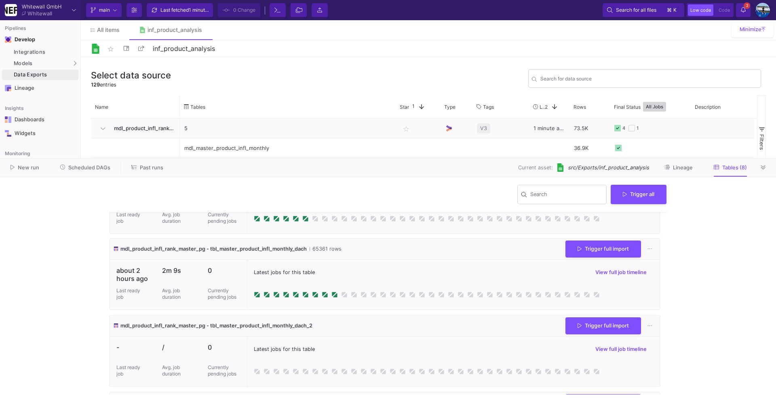
scroll to position [53, 0]
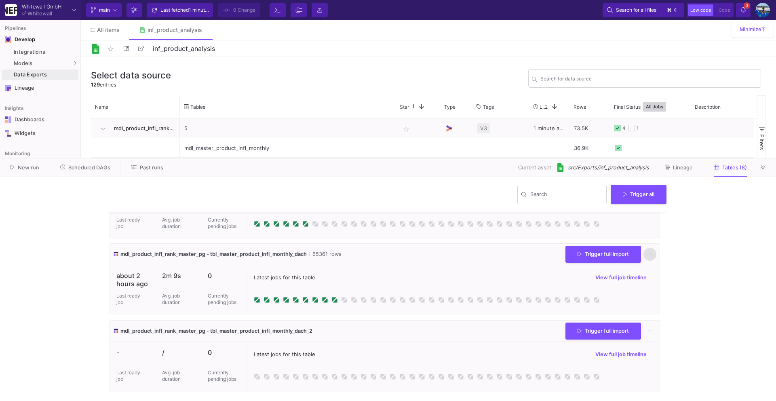
click at [647, 254] on icon at bounding box center [649, 254] width 4 height 5
click at [653, 327] on button "Delete table" at bounding box center [671, 330] width 62 height 19
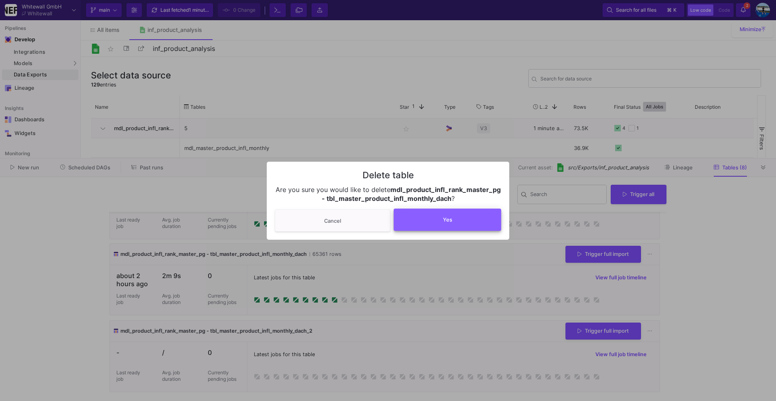
click at [476, 221] on button "Yes" at bounding box center [446, 219] width 107 height 22
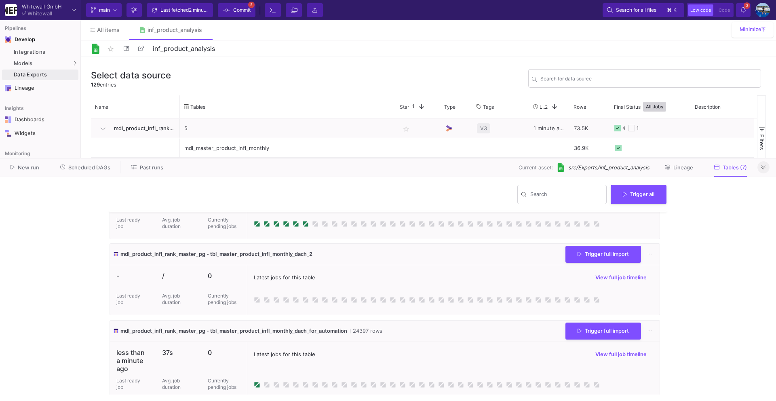
click at [763, 171] on button at bounding box center [763, 167] width 12 height 12
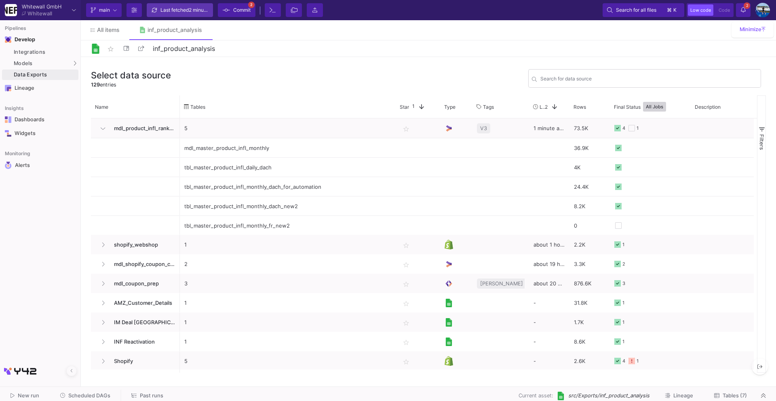
click at [170, 16] on div "Last fetched 2 minutes ago" at bounding box center [184, 10] width 48 height 12
click at [227, 9] on icon at bounding box center [226, 10] width 7 height 6
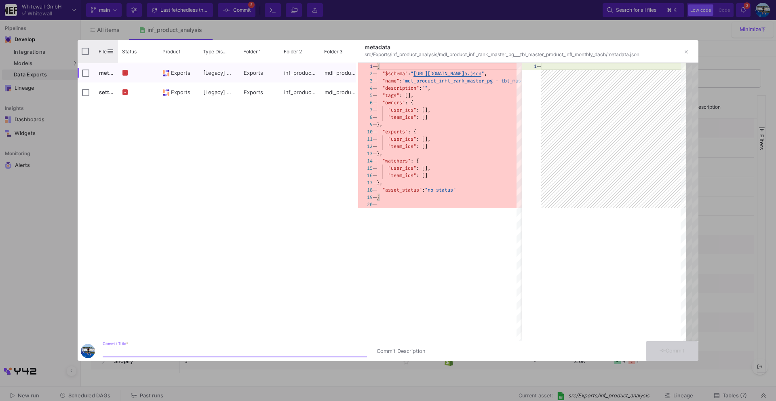
click at [90, 50] on div "File" at bounding box center [98, 51] width 40 height 23
click at [85, 53] on input "Press Space to toggle all rows selection (unchecked)" at bounding box center [85, 51] width 7 height 7
checkbox input "true"
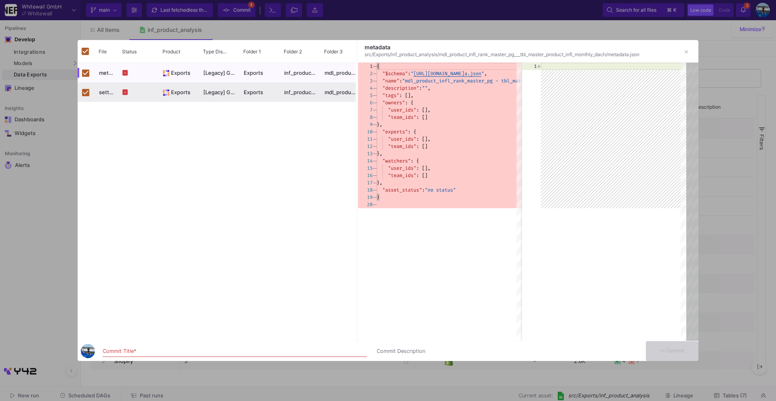
click at [122, 353] on input "Commit Title *" at bounding box center [235, 351] width 264 height 6
type input "commit"
click at [669, 351] on span "Commit" at bounding box center [671, 350] width 25 height 6
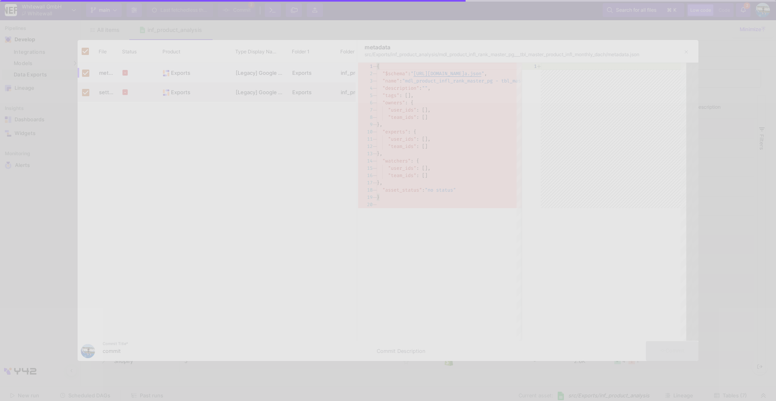
checkbox input "false"
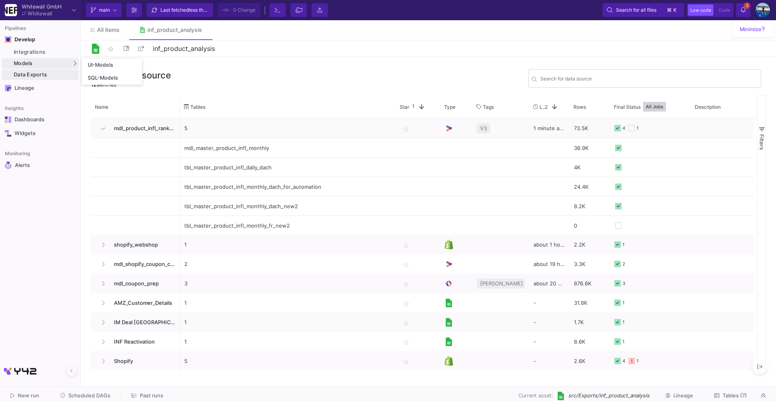
click at [90, 67] on div "UI-Models" at bounding box center [100, 65] width 25 height 6
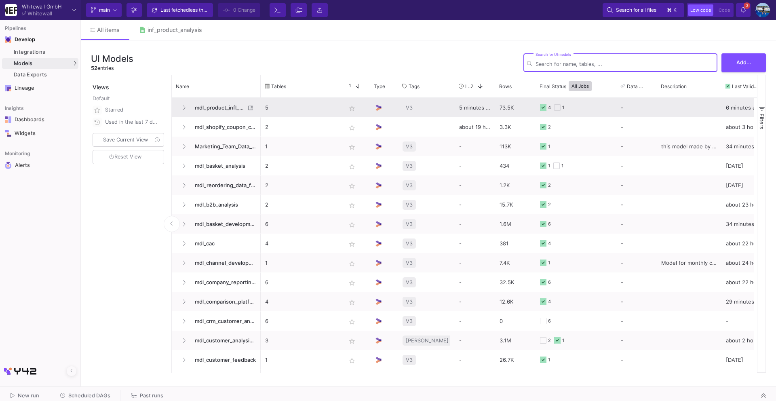
click at [227, 105] on span "mdl_product_infl_rank_master_pg" at bounding box center [217, 107] width 55 height 19
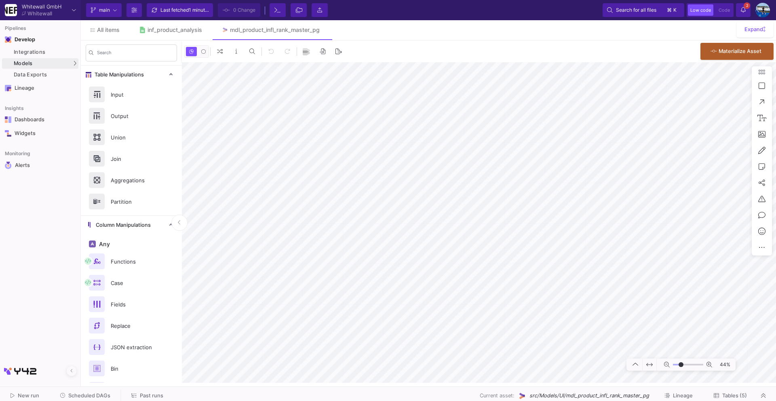
type input "-3"
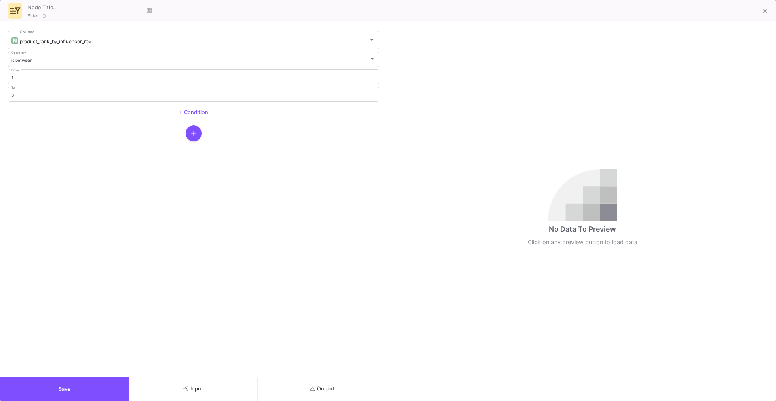
click at [193, 137] on fa-icon "button" at bounding box center [194, 133] width 6 height 8
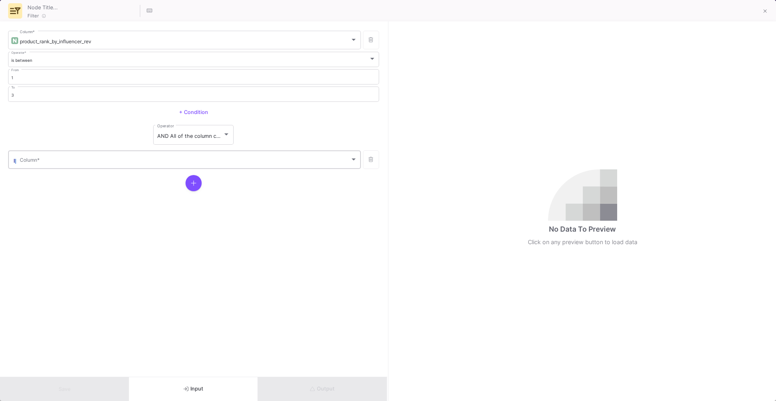
click at [172, 157] on div "Column *" at bounding box center [188, 159] width 337 height 20
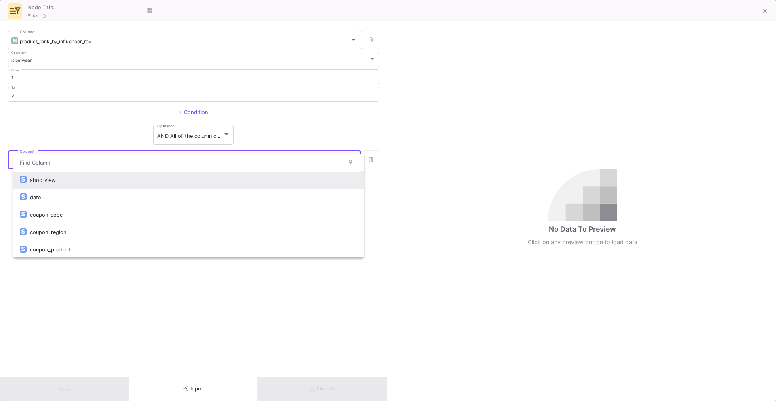
click at [120, 314] on div at bounding box center [388, 200] width 776 height 401
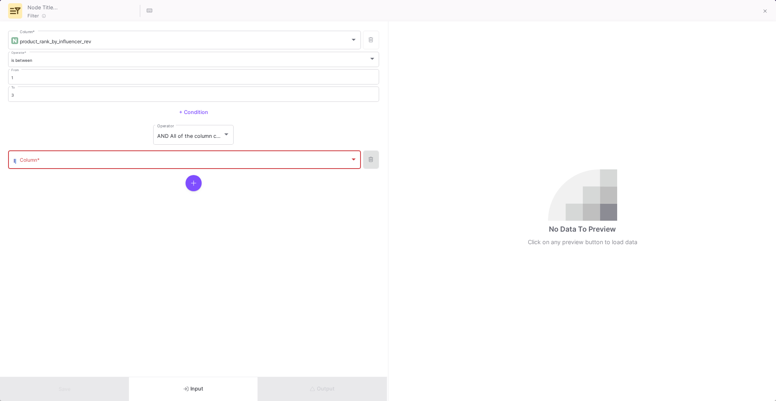
click at [373, 156] on button at bounding box center [371, 159] width 16 height 19
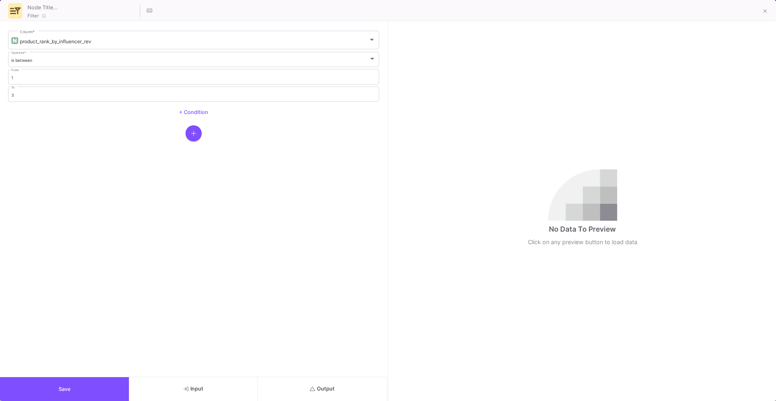
click at [64, 392] on button "Save" at bounding box center [64, 389] width 129 height 24
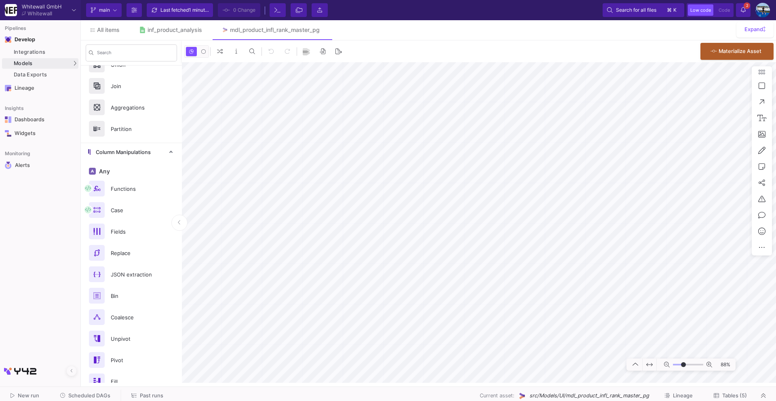
scroll to position [360, 0]
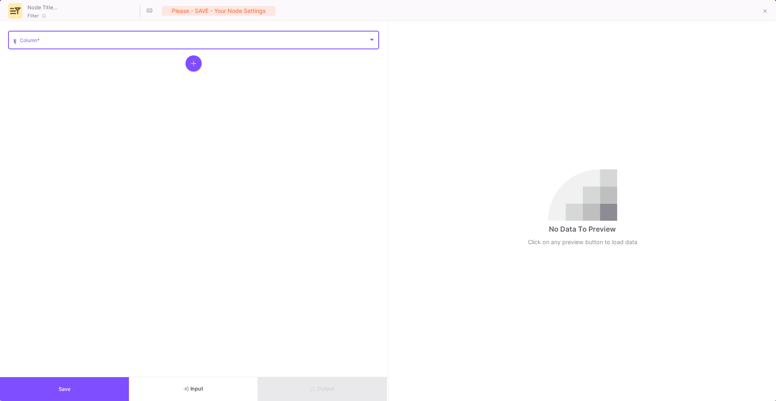
click at [357, 41] on span at bounding box center [194, 41] width 348 height 6
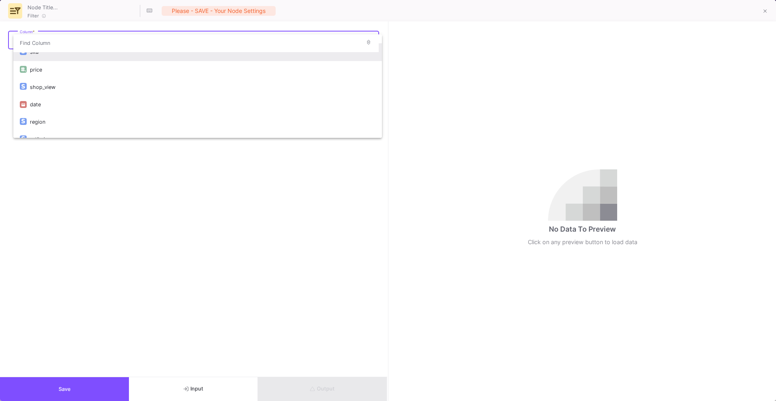
scroll to position [46, 0]
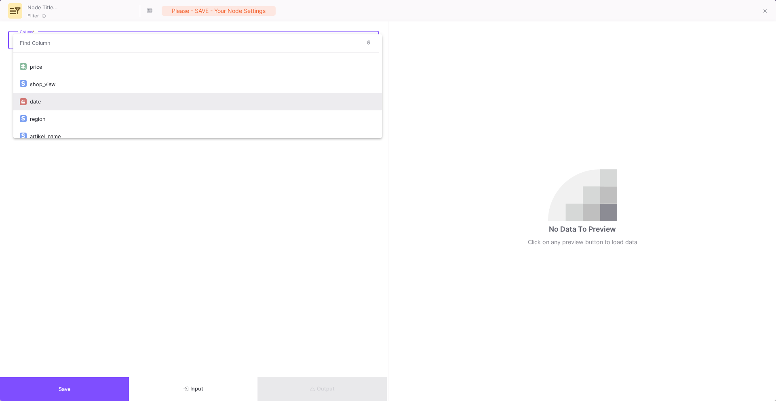
click at [284, 107] on div "date" at bounding box center [202, 101] width 345 height 17
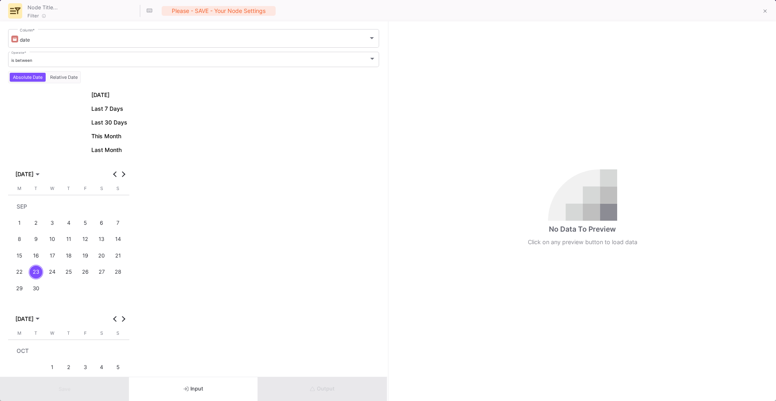
scroll to position [3, 0]
click at [186, 57] on div "is between" at bounding box center [189, 59] width 357 height 5
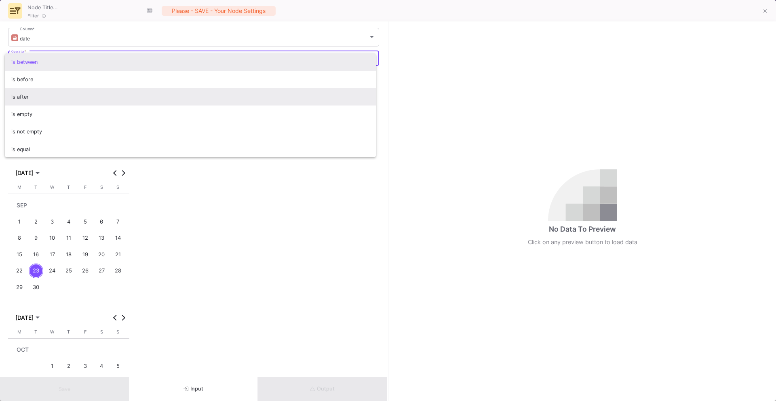
click at [154, 97] on span "is after" at bounding box center [190, 96] width 358 height 17
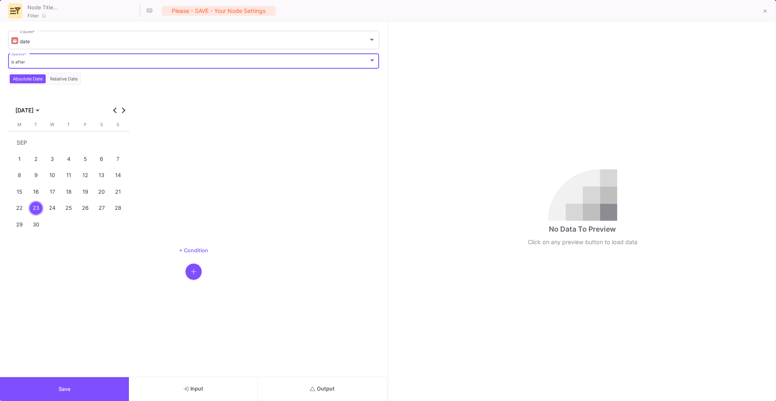
scroll to position [0, 0]
click at [34, 107] on span "SEP 2025" at bounding box center [24, 110] width 18 height 6
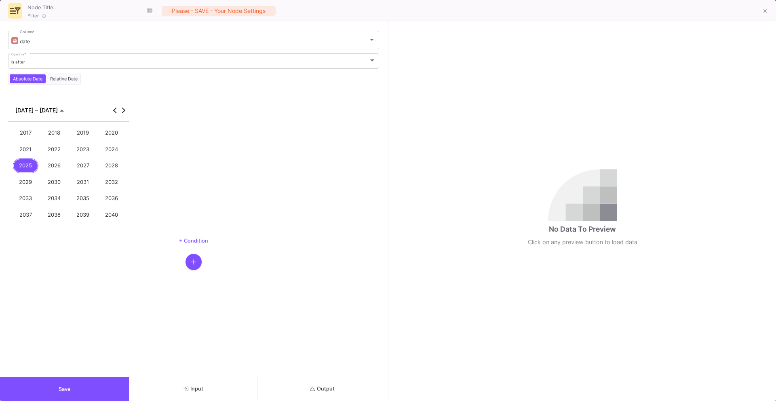
click at [109, 153] on div "2024" at bounding box center [112, 149] width 26 height 15
click at [105, 185] on div "DEC" at bounding box center [112, 181] width 26 height 15
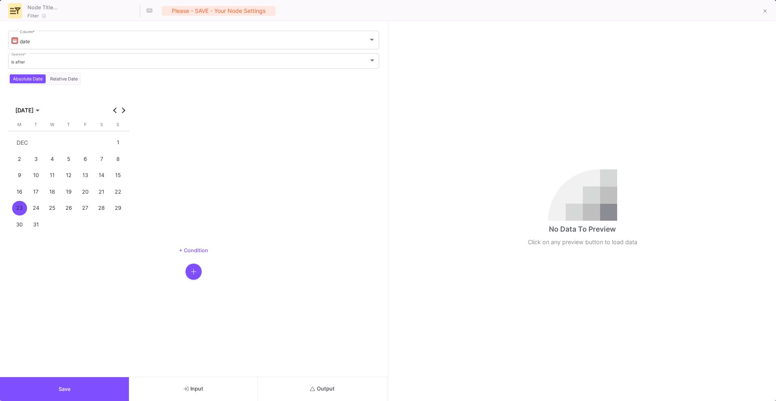
click at [33, 225] on div "31" at bounding box center [36, 224] width 15 height 15
click at [50, 387] on button "Save" at bounding box center [64, 389] width 129 height 24
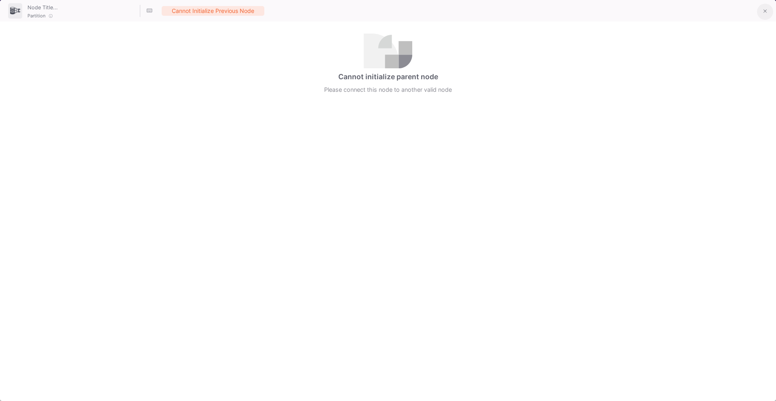
click at [763, 12] on icon at bounding box center [765, 11] width 4 height 6
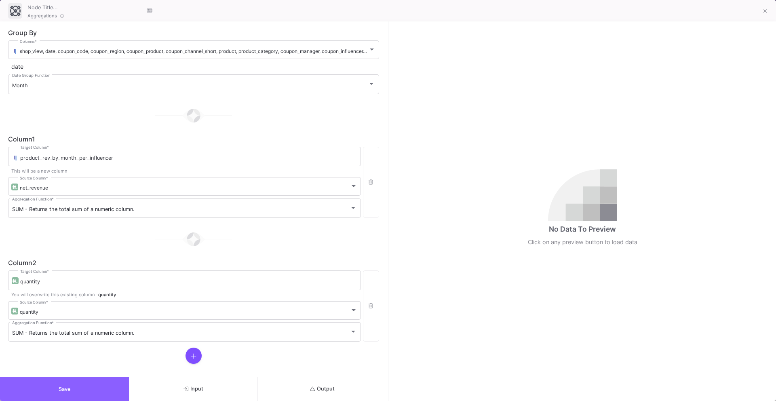
click at [110, 389] on button "Save" at bounding box center [64, 389] width 129 height 24
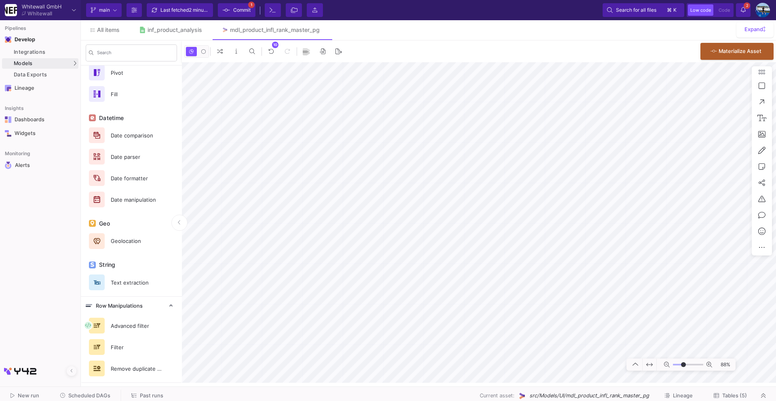
click at [192, 12] on span "2 minutes ago" at bounding box center [205, 10] width 32 height 6
click at [241, 8] on span "Commit" at bounding box center [241, 10] width 17 height 12
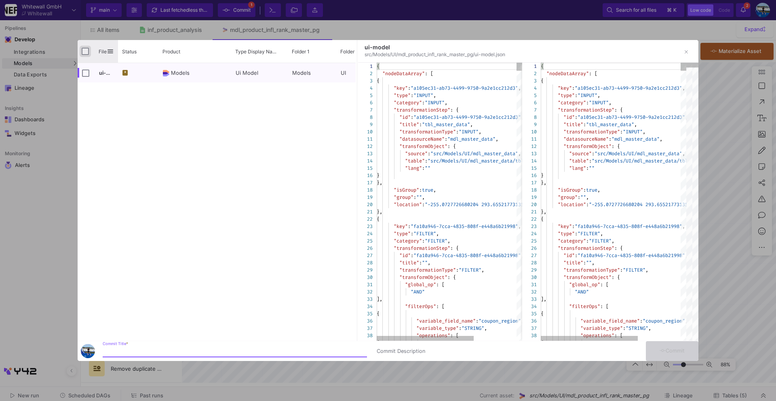
click at [82, 53] on input "Press Space to toggle all rows selection (unchecked)" at bounding box center [85, 51] width 7 height 7
checkbox input "true"
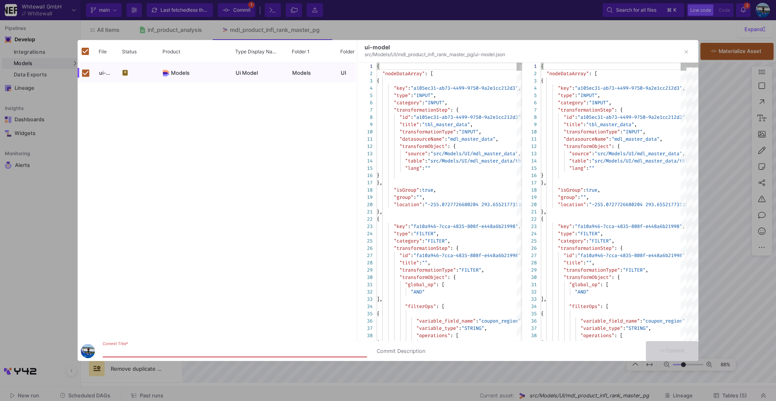
click at [115, 352] on input "Commit Title *" at bounding box center [235, 351] width 264 height 6
type input "commit"
click at [672, 353] on span "Commit" at bounding box center [671, 350] width 25 height 6
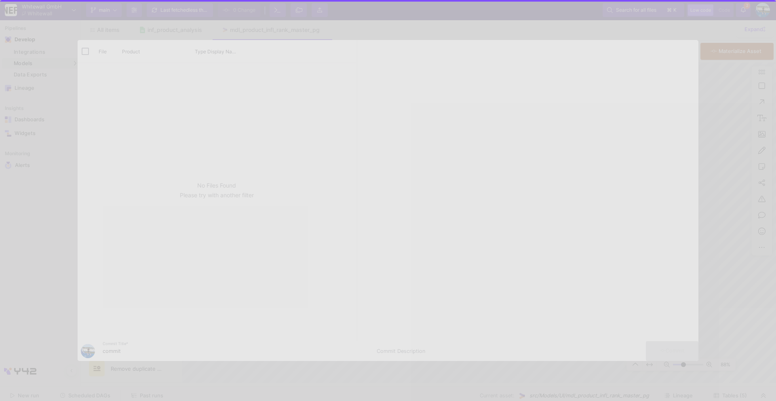
checkbox input "false"
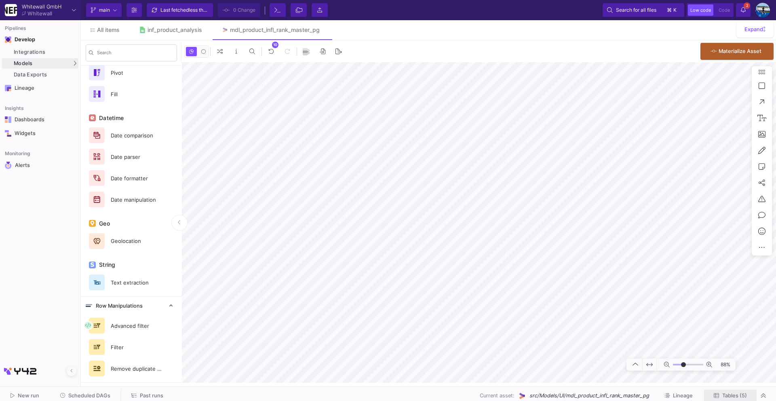
click at [729, 397] on span "Tables (5)" at bounding box center [734, 395] width 25 height 6
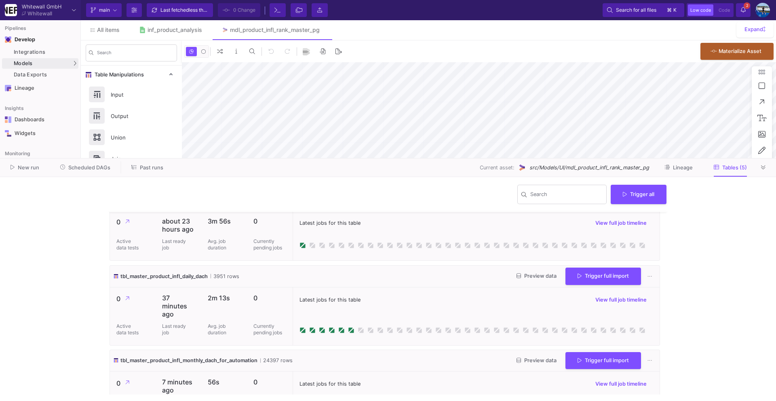
type input "-23"
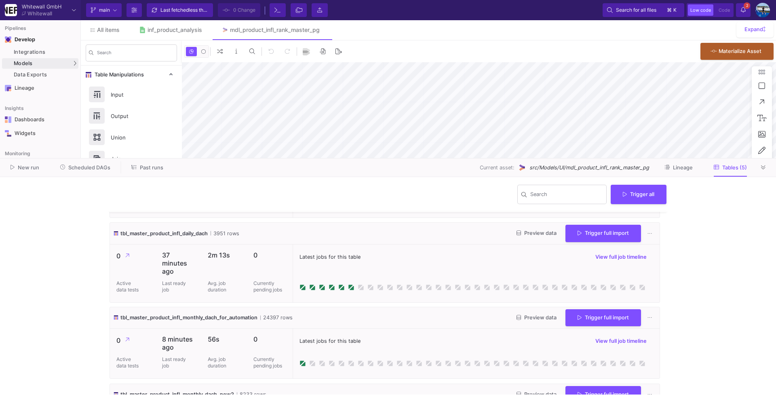
scroll to position [90, 0]
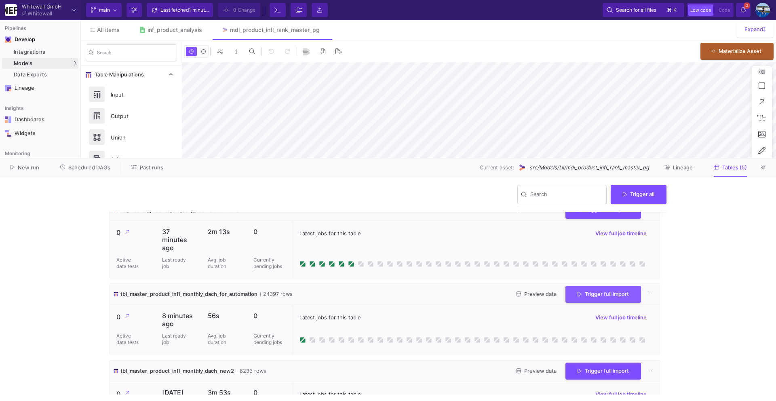
click at [581, 292] on span "Trigger full import" at bounding box center [602, 294] width 51 height 6
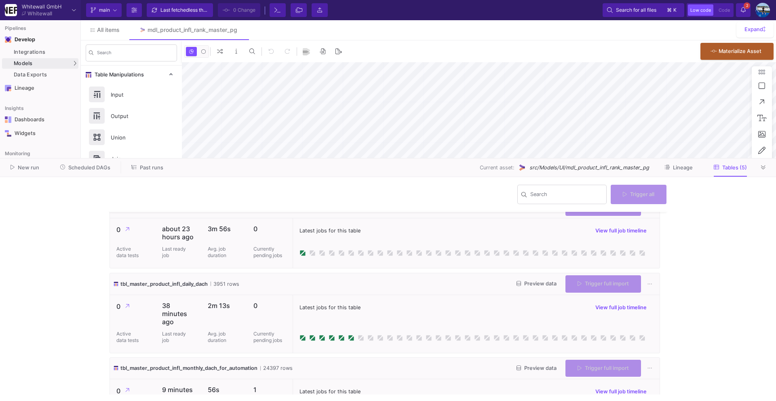
type input "-23"
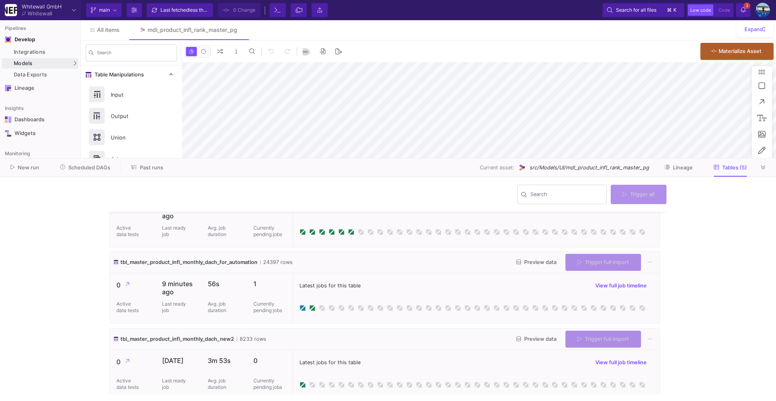
scroll to position [124, 0]
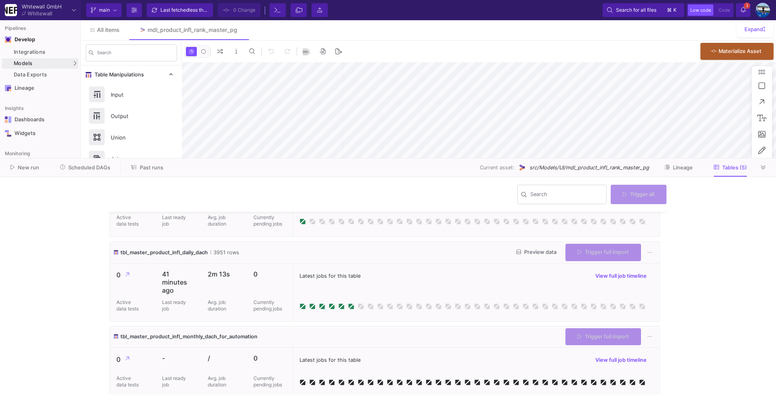
type input "-23"
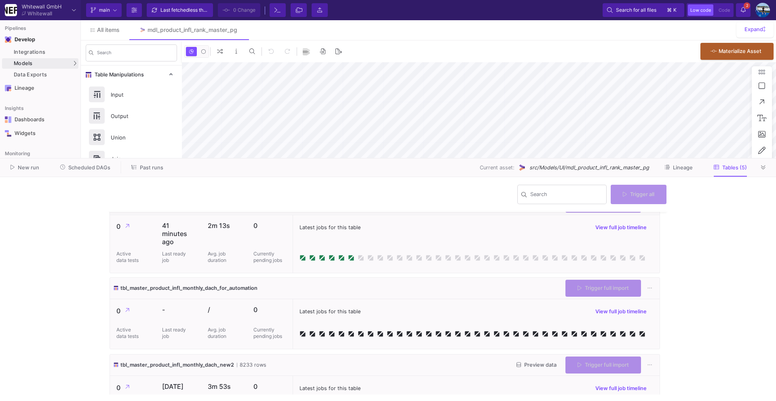
scroll to position [98, 0]
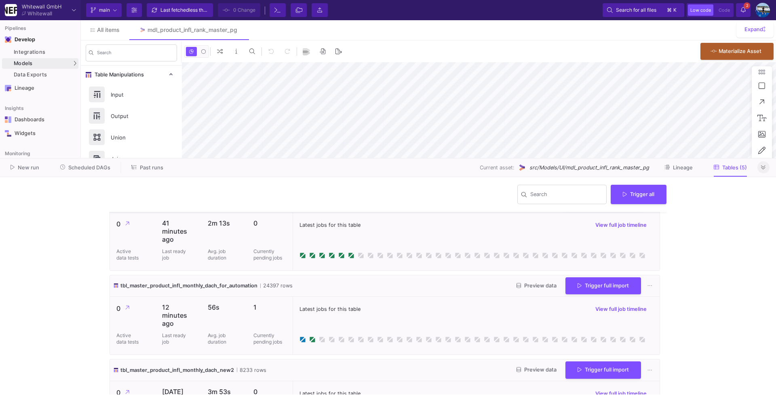
click at [763, 168] on icon at bounding box center [763, 167] width 4 height 5
click at [763, 168] on as-split "Whitewall GmbH Whitewall Current branch main Branch Options Last fetched less t…" at bounding box center [388, 200] width 776 height 401
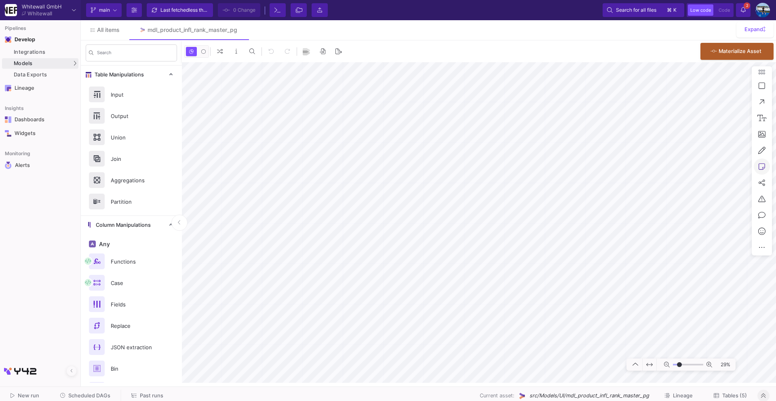
type input "-18"
click at [741, 12] on icon at bounding box center [742, 10] width 5 height 6
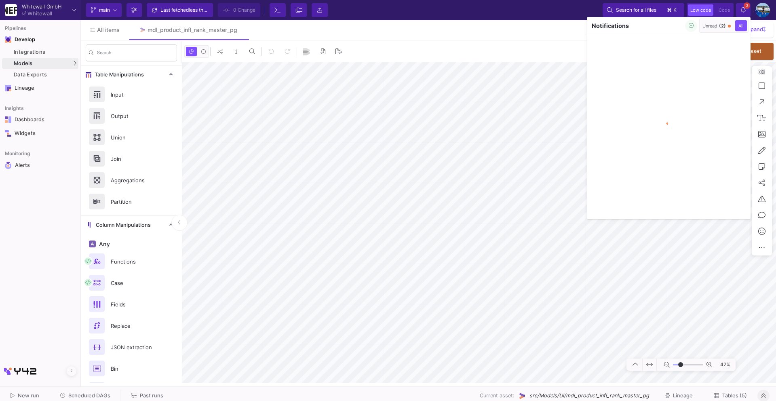
click at [720, 27] on span "(2)" at bounding box center [722, 26] width 7 height 6
click at [690, 28] on icon "button" at bounding box center [690, 25] width 5 height 5
click at [743, 12] on div at bounding box center [388, 200] width 776 height 401
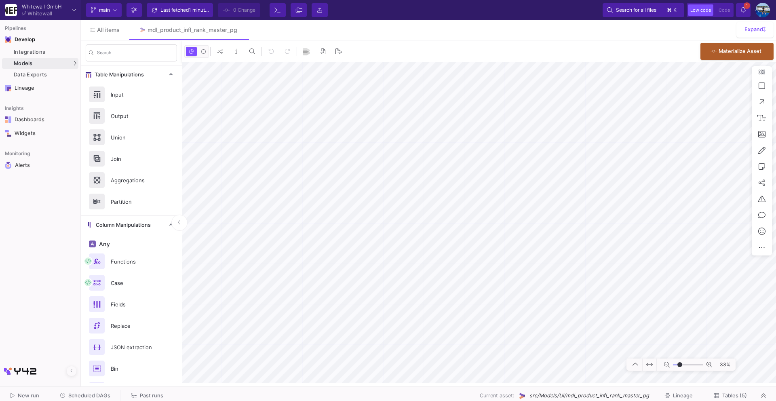
type input "-16"
click at [725, 392] on span "Tables (5)" at bounding box center [734, 395] width 25 height 6
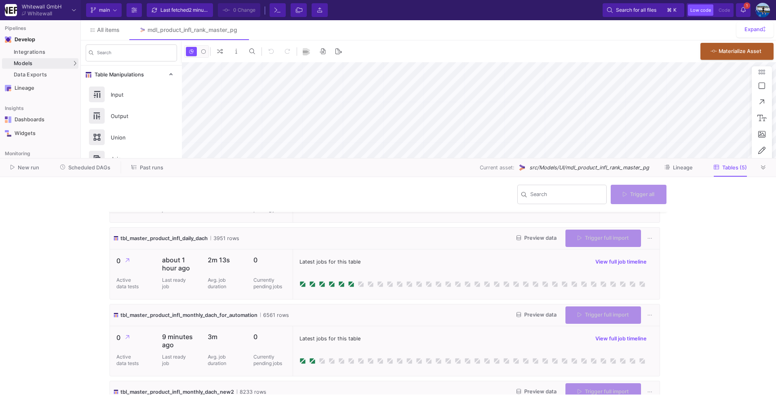
type input "-23"
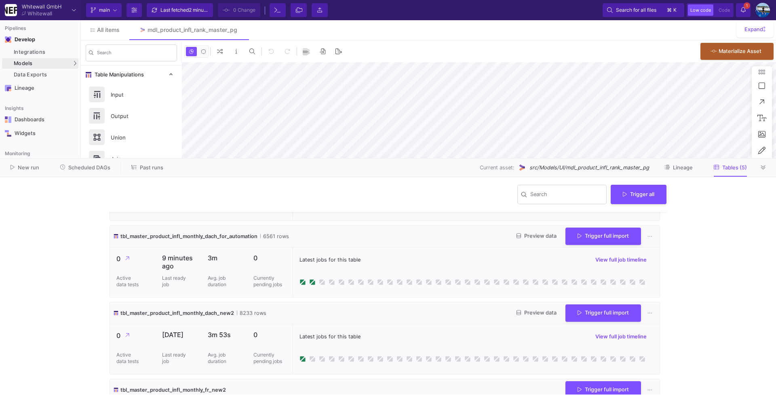
scroll to position [142, 0]
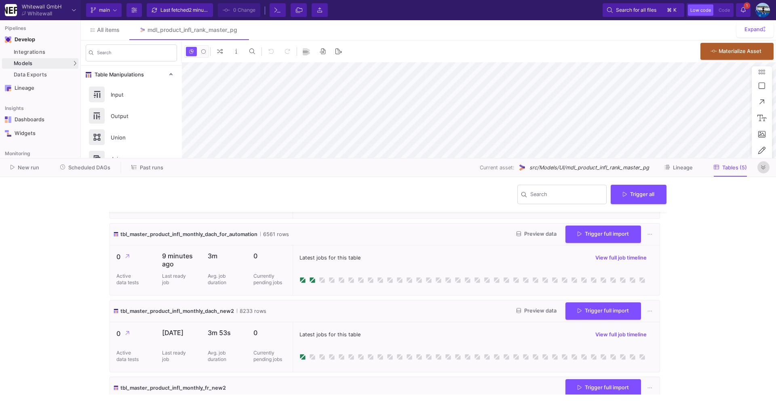
click at [760, 167] on button at bounding box center [763, 167] width 12 height 12
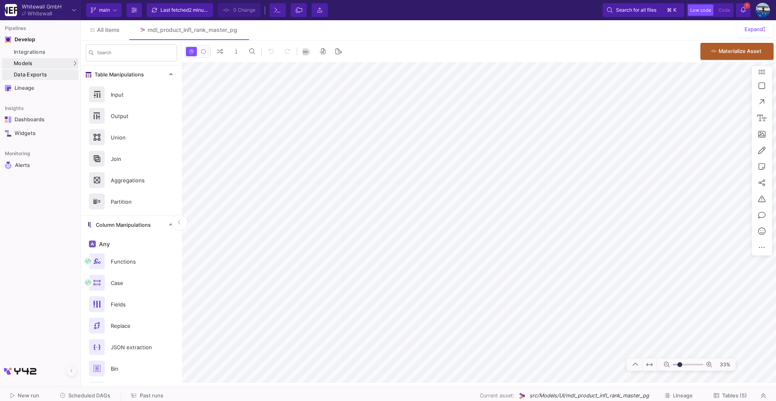
click at [49, 77] on div "Data Exports" at bounding box center [45, 74] width 63 height 6
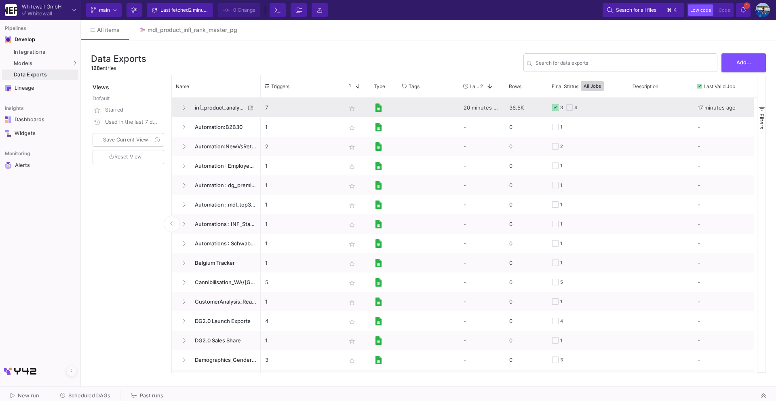
click at [206, 109] on span "inf_product_analysis" at bounding box center [217, 107] width 55 height 19
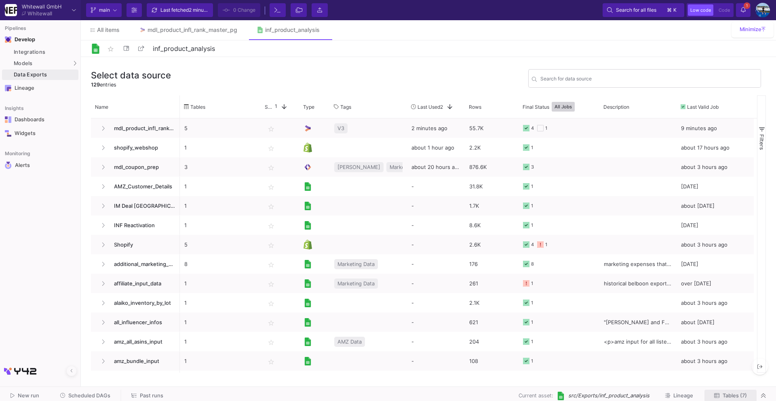
click at [733, 394] on span "Tables (7)" at bounding box center [734, 395] width 24 height 6
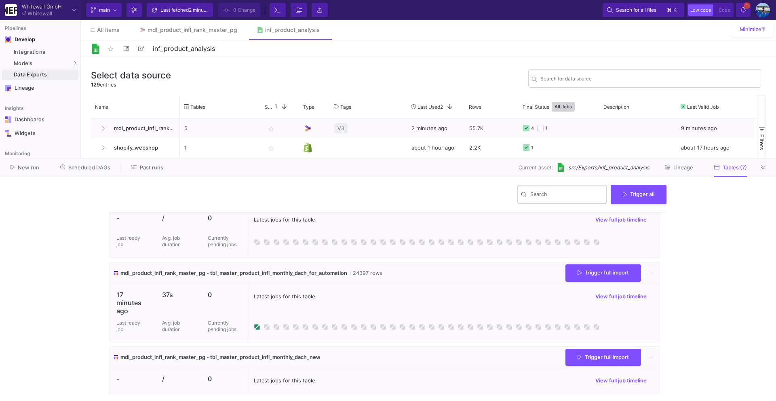
scroll to position [113, 0]
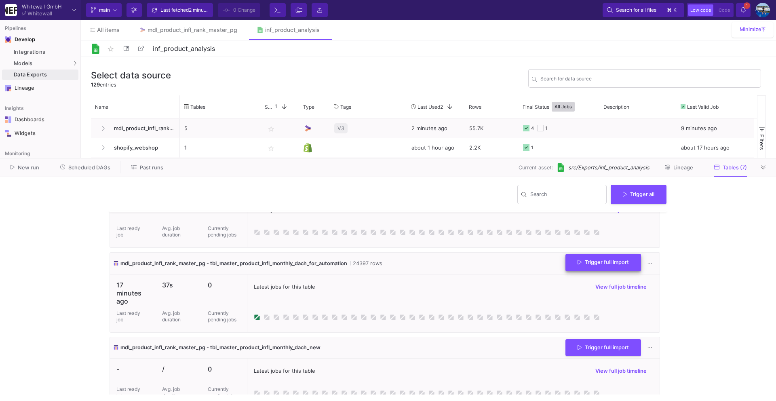
click at [588, 263] on span "Trigger full import" at bounding box center [602, 262] width 51 height 6
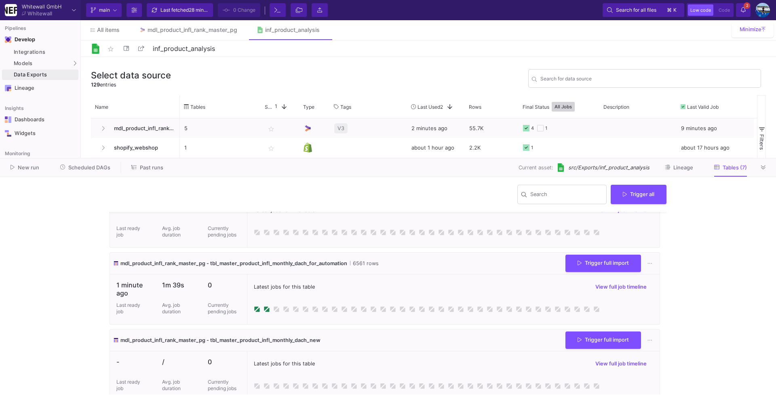
click at [763, 168] on icon at bounding box center [763, 167] width 4 height 5
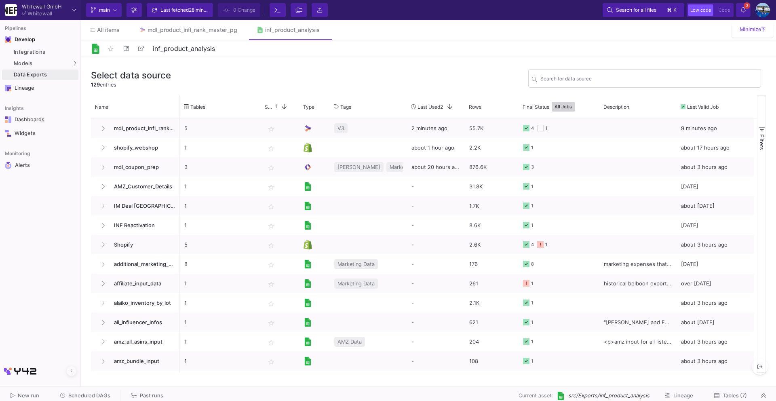
click at [748, 5] on span "2" at bounding box center [746, 5] width 6 height 6
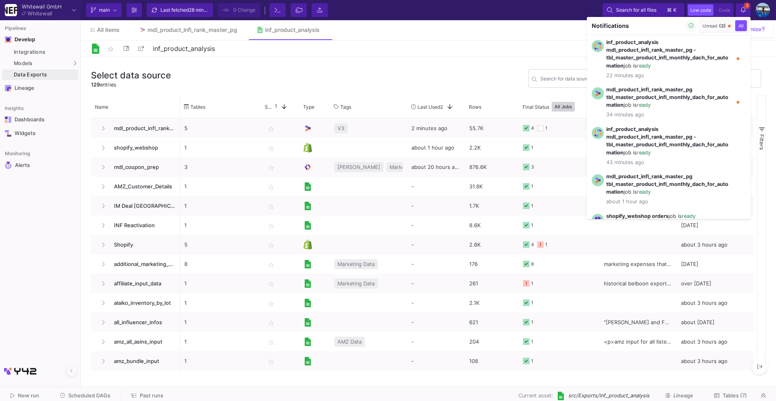
click at [713, 27] on div "Unread (2)" at bounding box center [713, 26] width 23 height 6
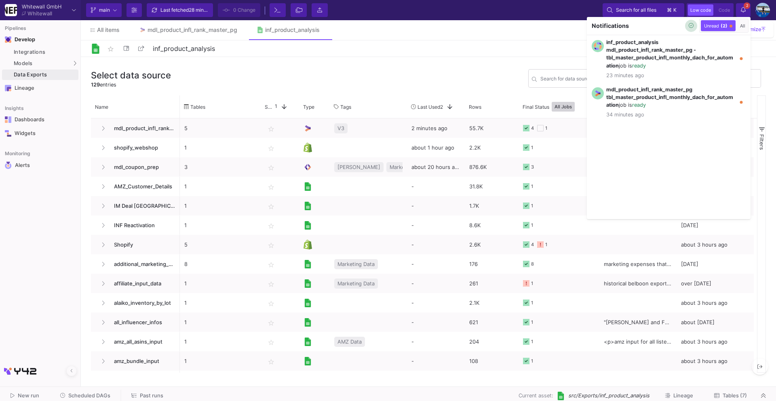
click at [689, 27] on icon "button" at bounding box center [690, 25] width 5 height 5
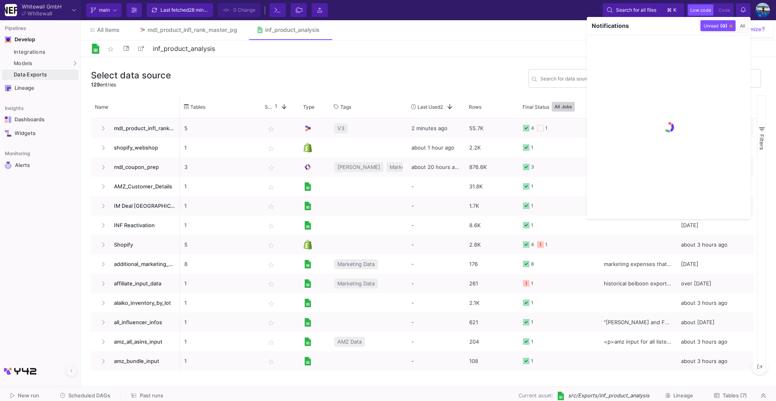
click at [745, 11] on div at bounding box center [388, 200] width 776 height 401
